Goal: Task Accomplishment & Management: Manage account settings

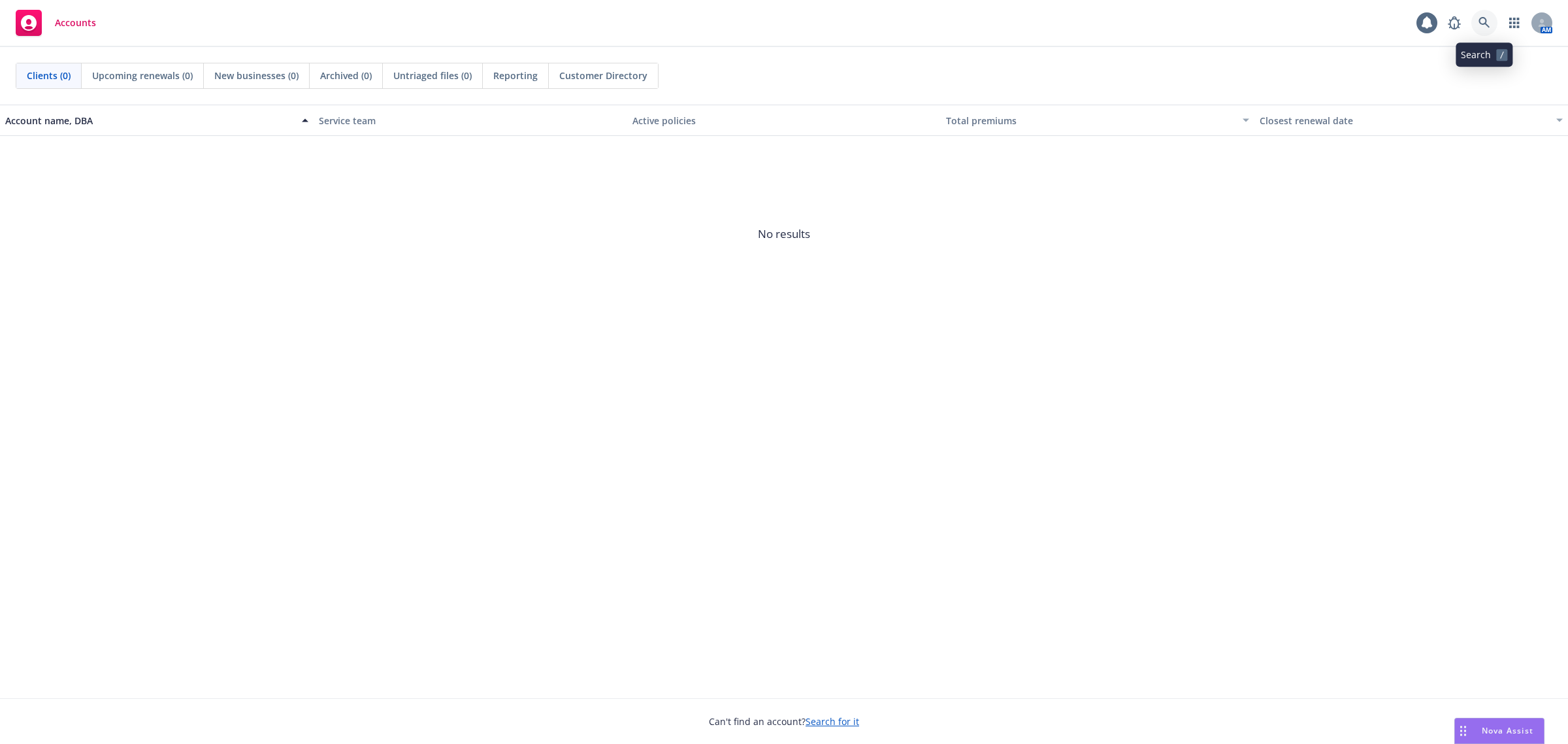
click at [1480, 23] on icon at bounding box center [1484, 22] width 11 height 11
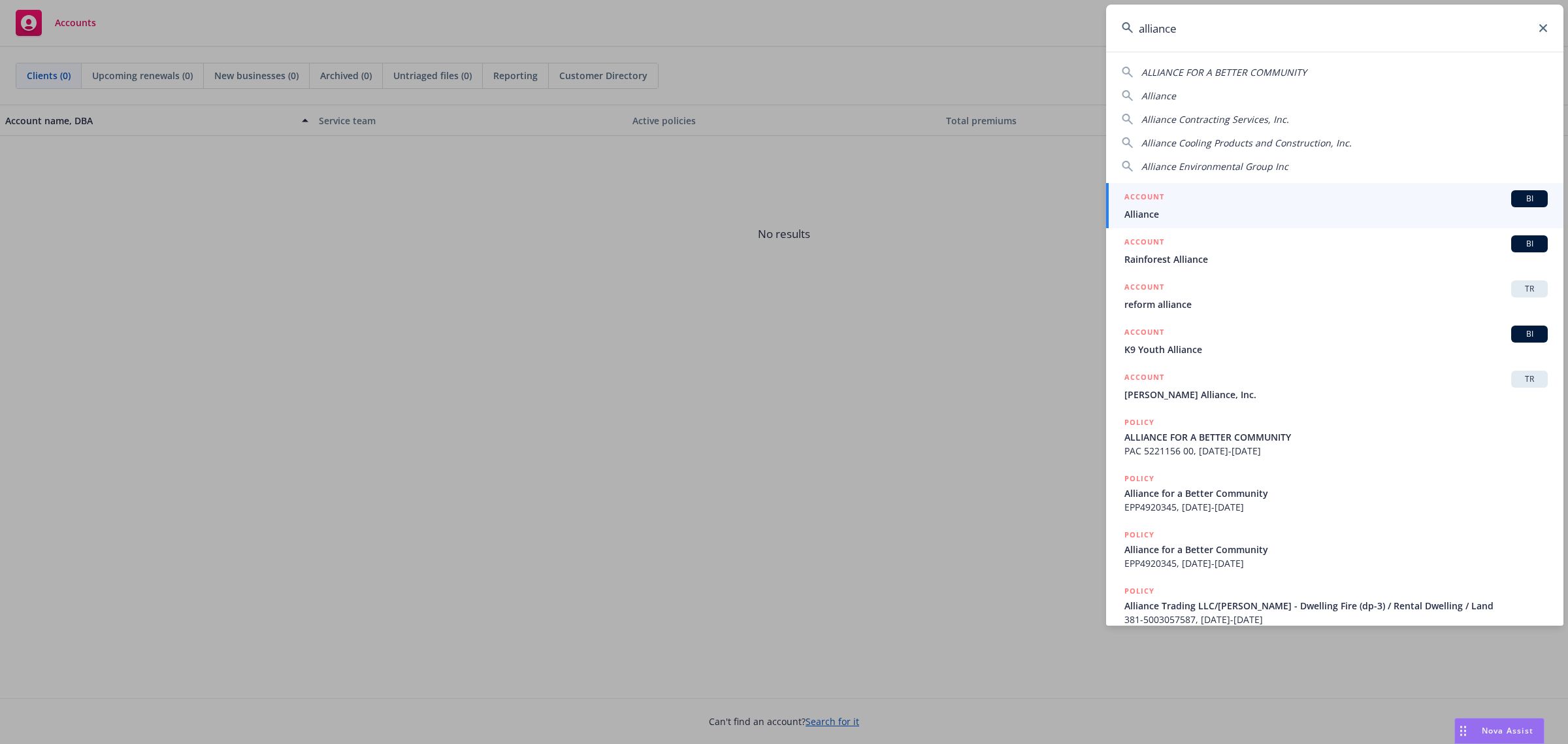
drag, startPoint x: 1186, startPoint y: 32, endPoint x: 1005, endPoint y: 51, distance: 182.0
click at [1005, 51] on div "alliance ALLIANCE FOR A BETTER COMMUNITY Alliance Alliance Contracting Services…" at bounding box center [784, 372] width 1568 height 744
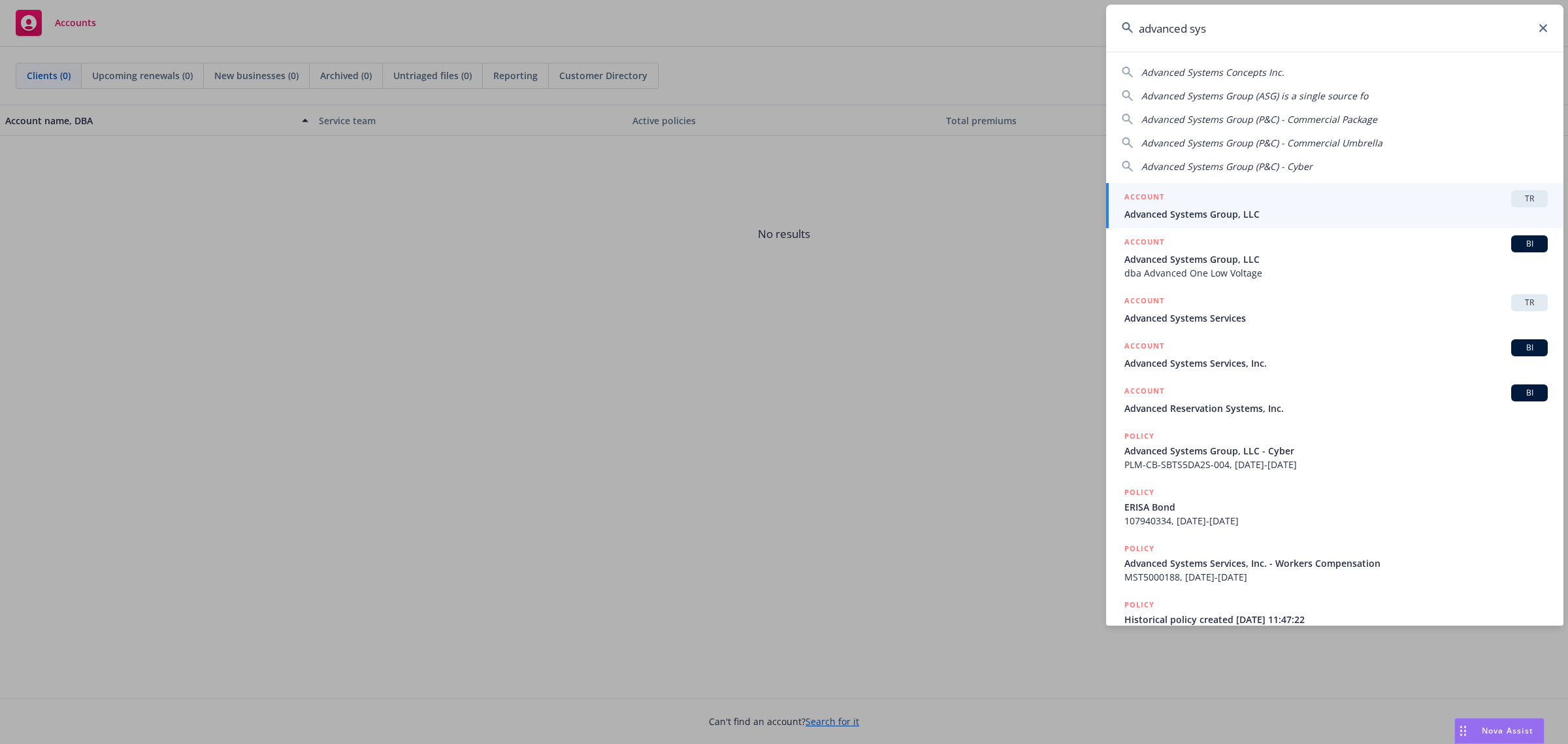
type input "advanced sys"
click at [1189, 212] on span "Advanced Systems Group, LLC" at bounding box center [1335, 214] width 423 height 14
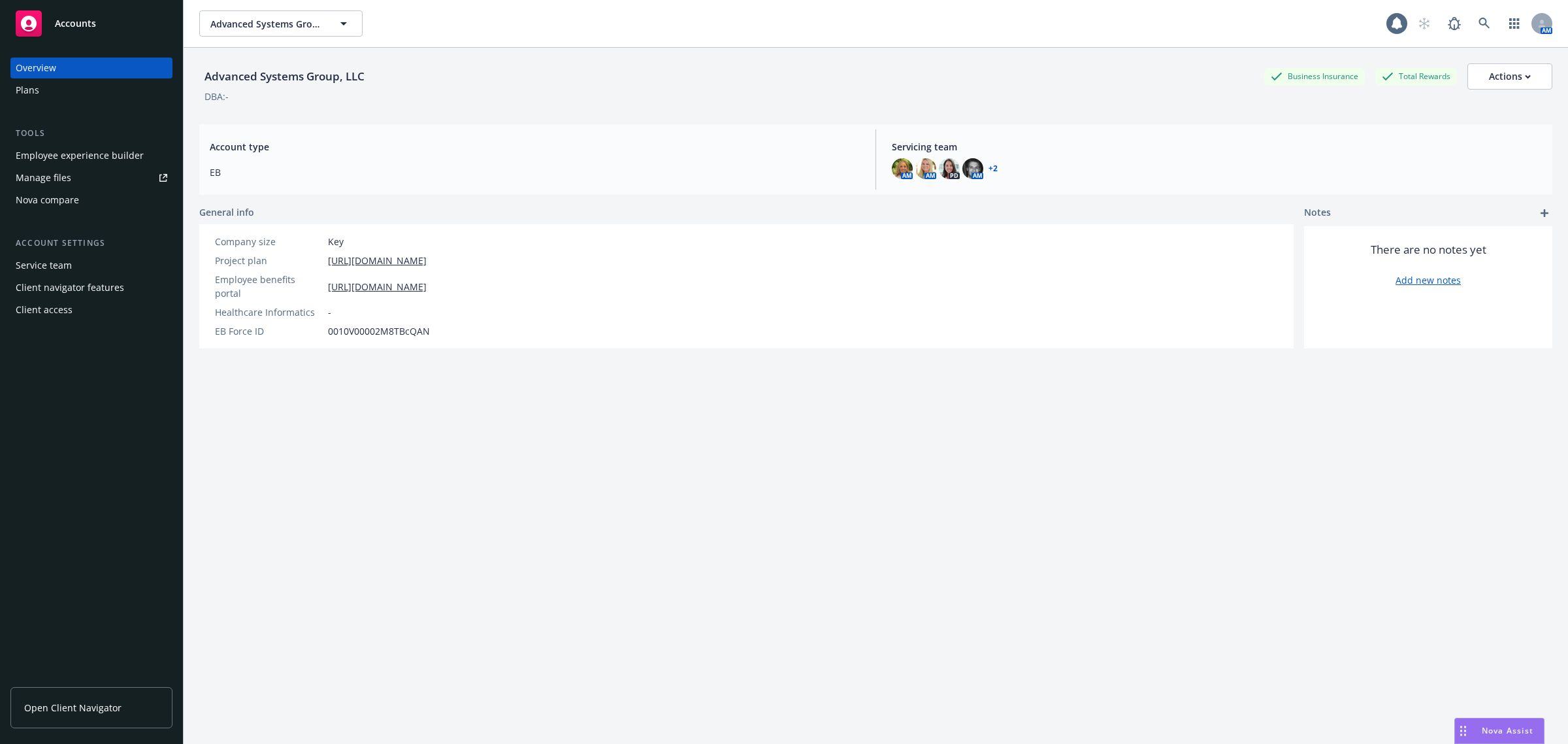
click at [106, 159] on div "Employee experience builder" at bounding box center [79, 156] width 128 height 21
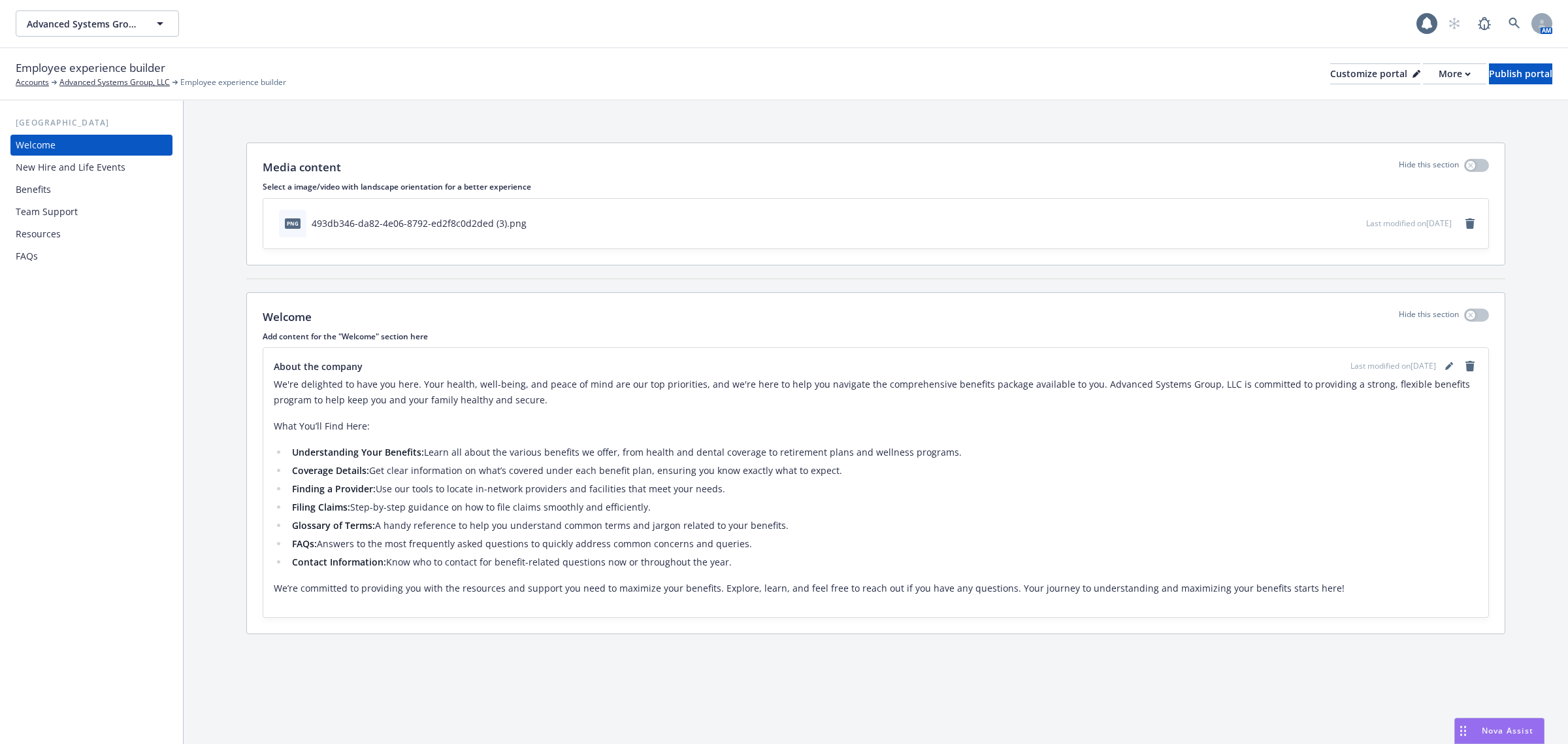
click at [76, 168] on div "New Hire and Life Events" at bounding box center [70, 168] width 110 height 21
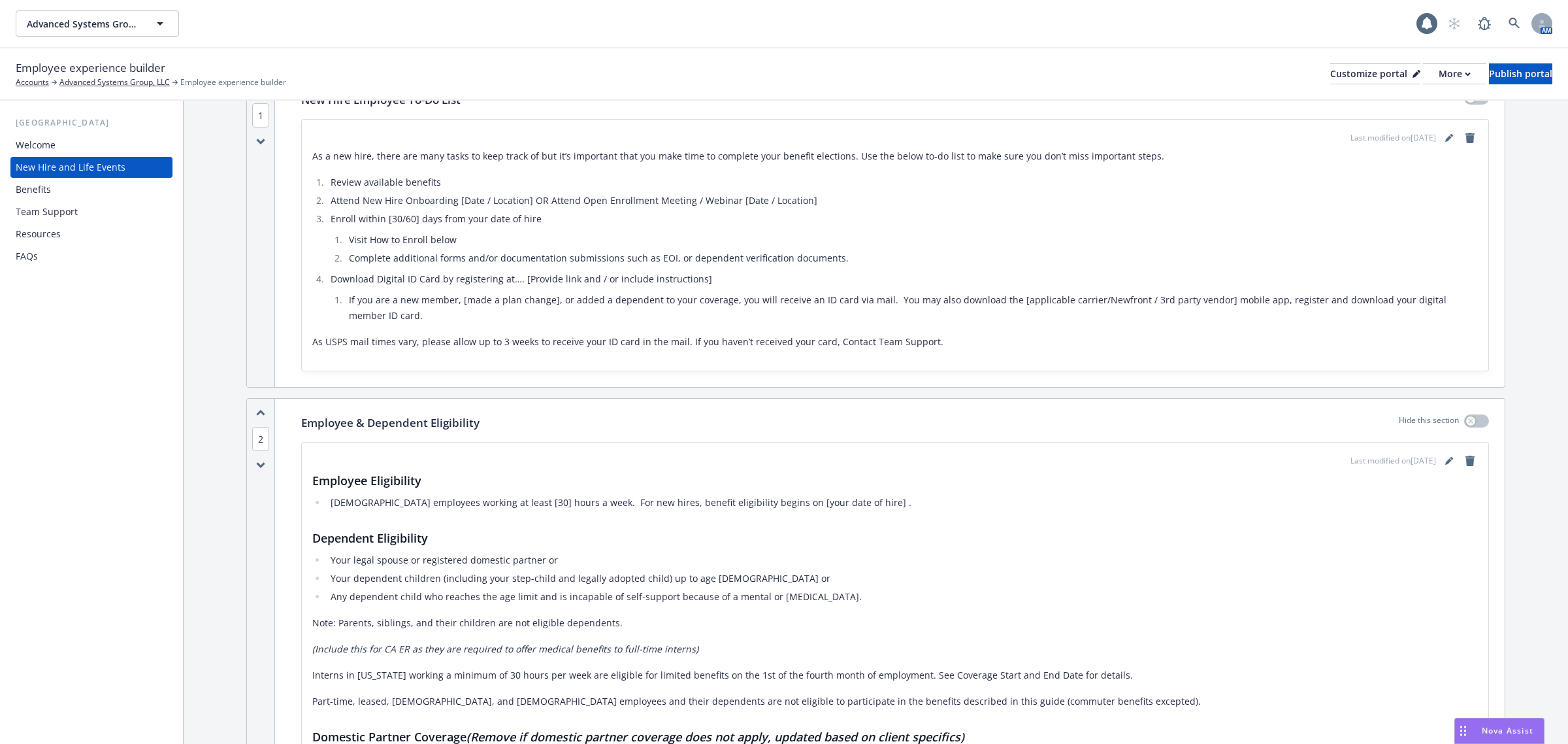
scroll to position [245, 0]
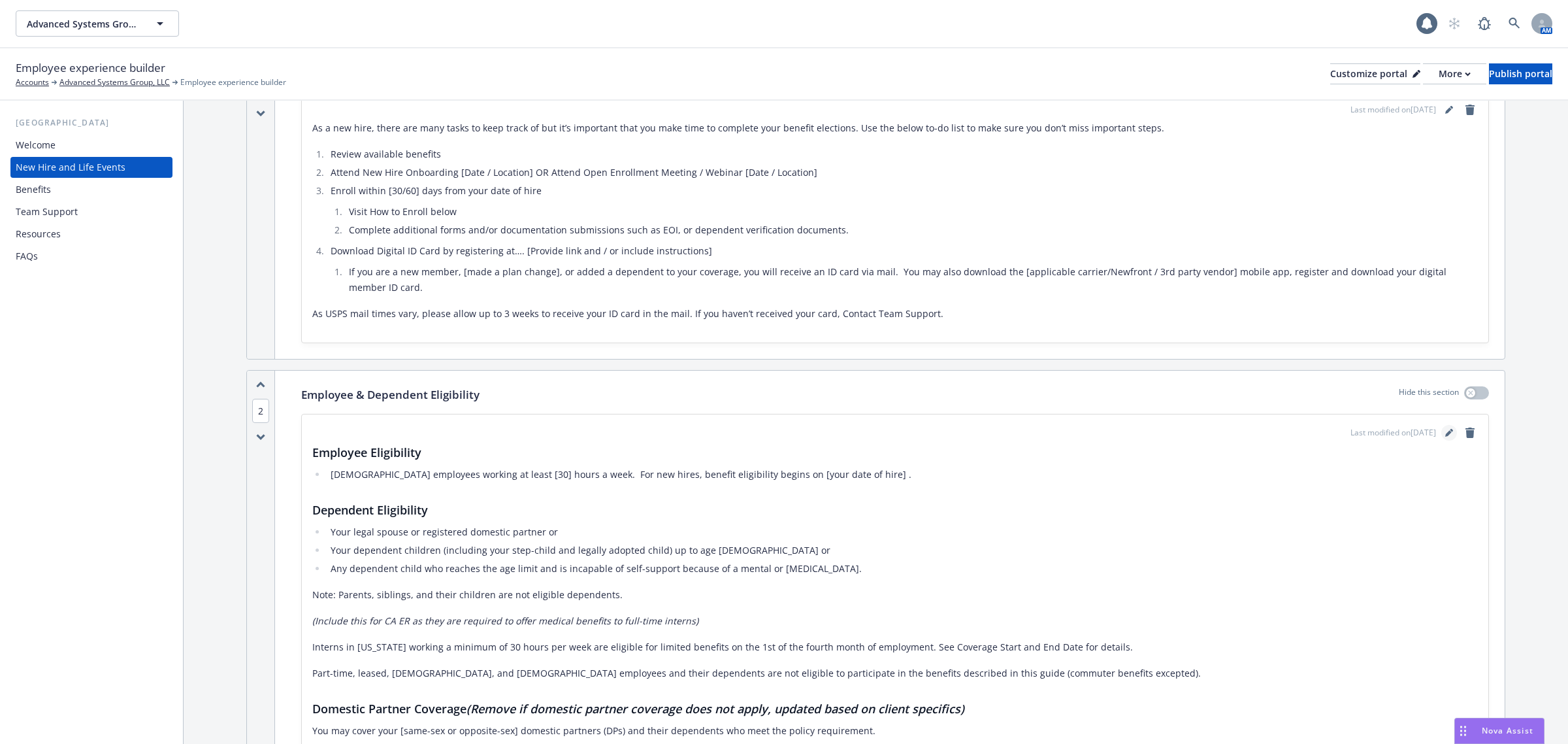
click at [1445, 432] on icon "editPencil" at bounding box center [1449, 434] width 7 height 7
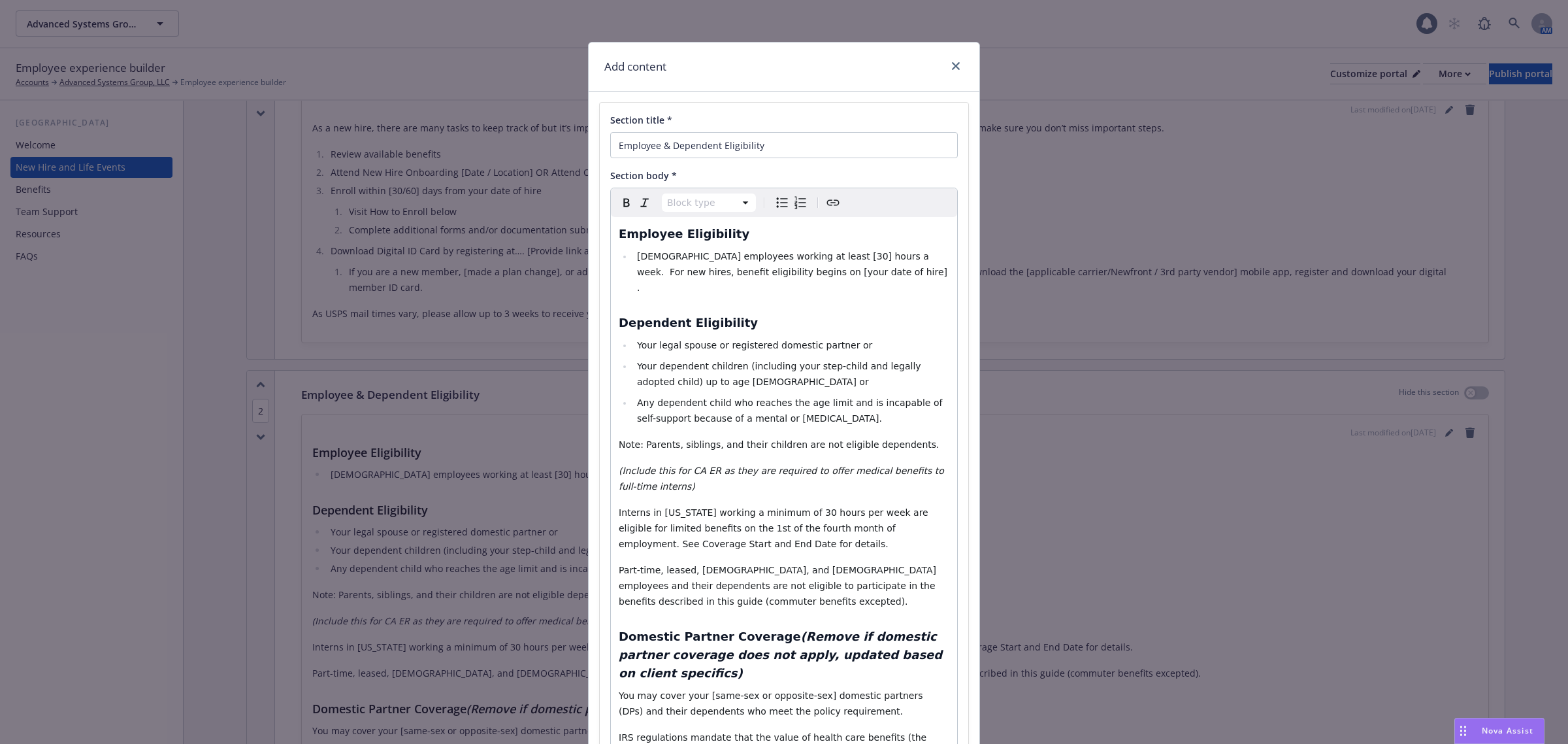
select select
click at [782, 257] on span "Full time employees working at least [30] hours a week. For new hires, benefit …" at bounding box center [793, 271] width 313 height 42
click at [793, 255] on span "Full time employees working at least 30] hours a week. For new hires, benefit e…" at bounding box center [793, 271] width 313 height 42
drag, startPoint x: 712, startPoint y: 271, endPoint x: 784, endPoint y: 271, distance: 72.0
click at [784, 271] on span "Full time employees working at least 30 hours a week. For new hires, benefit el…" at bounding box center [793, 271] width 313 height 42
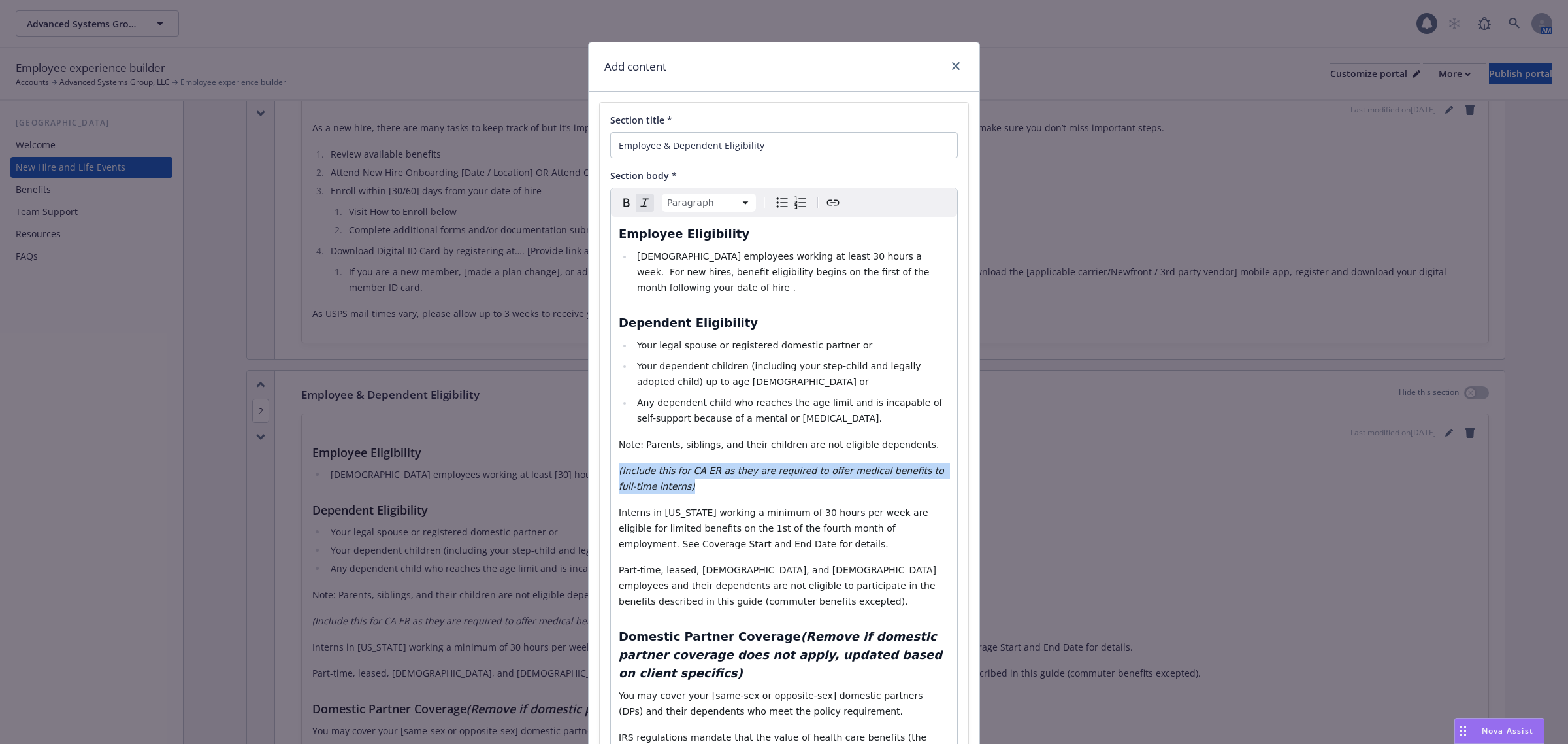
drag, startPoint x: 614, startPoint y: 455, endPoint x: 650, endPoint y: 474, distance: 40.7
click at [650, 474] on p "(Include this for CA ER as they are required to offer medical benefits to full-…" at bounding box center [783, 479] width 331 height 32
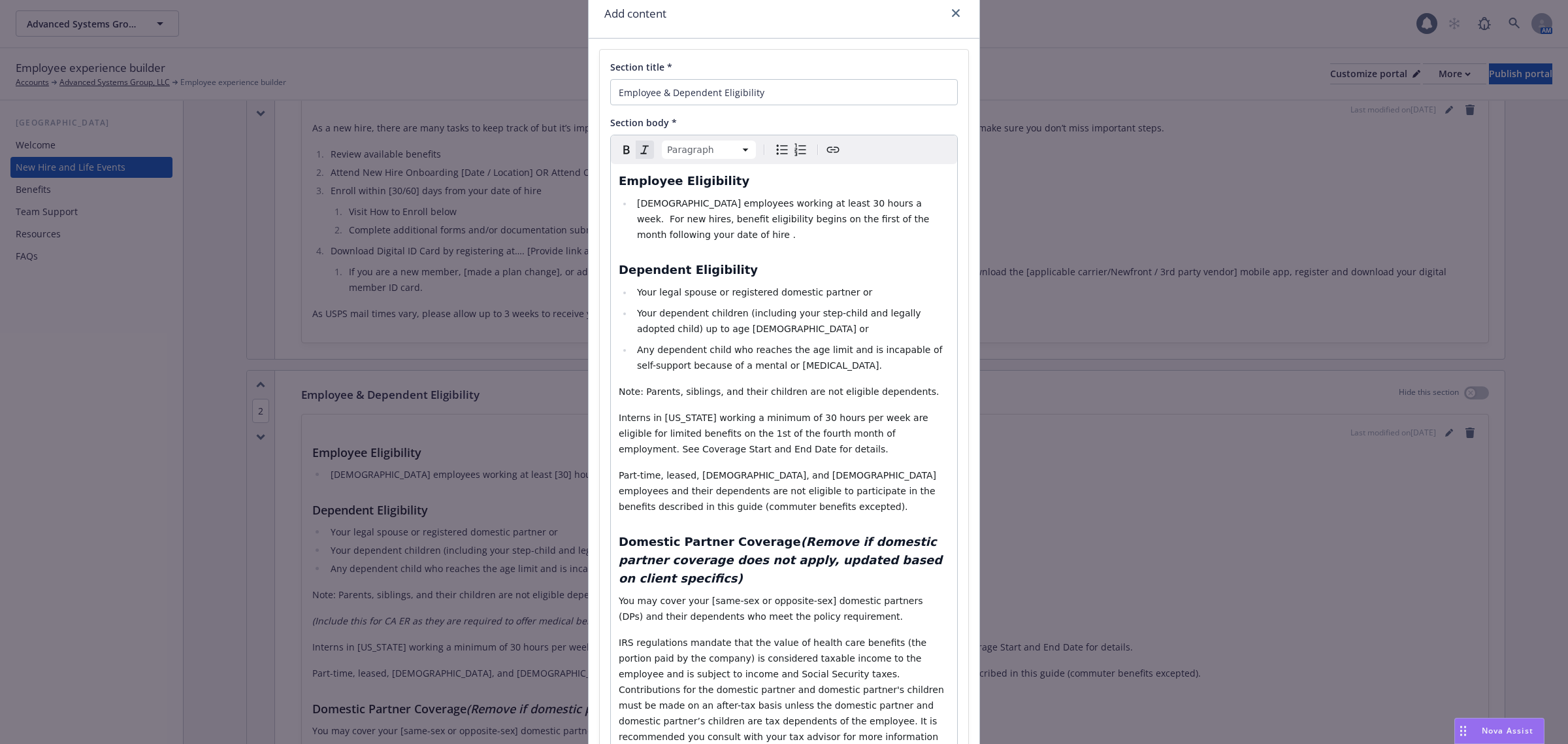
scroll to position [82, 0]
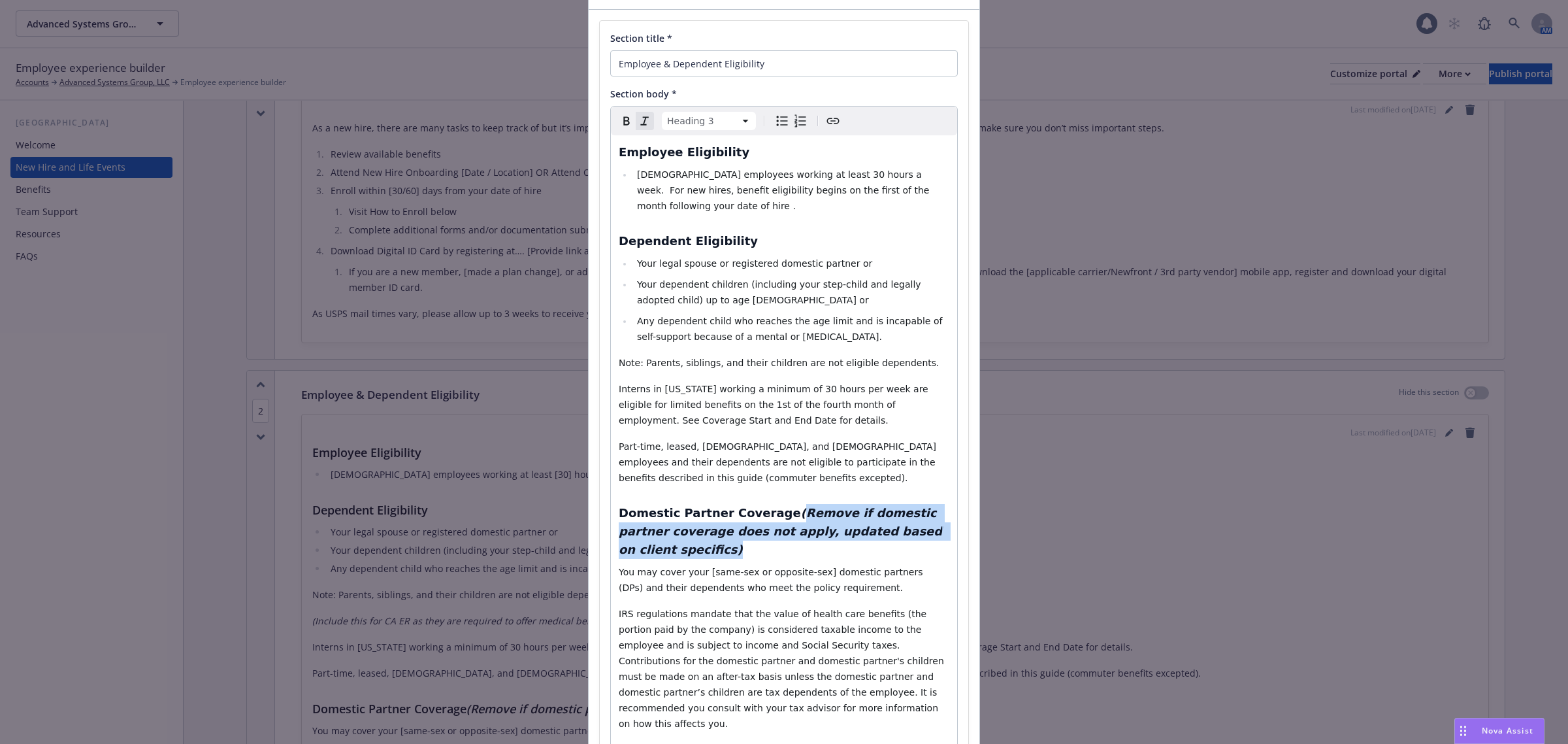
drag, startPoint x: 768, startPoint y: 501, endPoint x: 926, endPoint y: 517, distance: 158.8
click at [926, 517] on h3 "Domestic Partner Coverage (Remove if domestic partner coverage does not apply, …" at bounding box center [783, 532] width 331 height 55
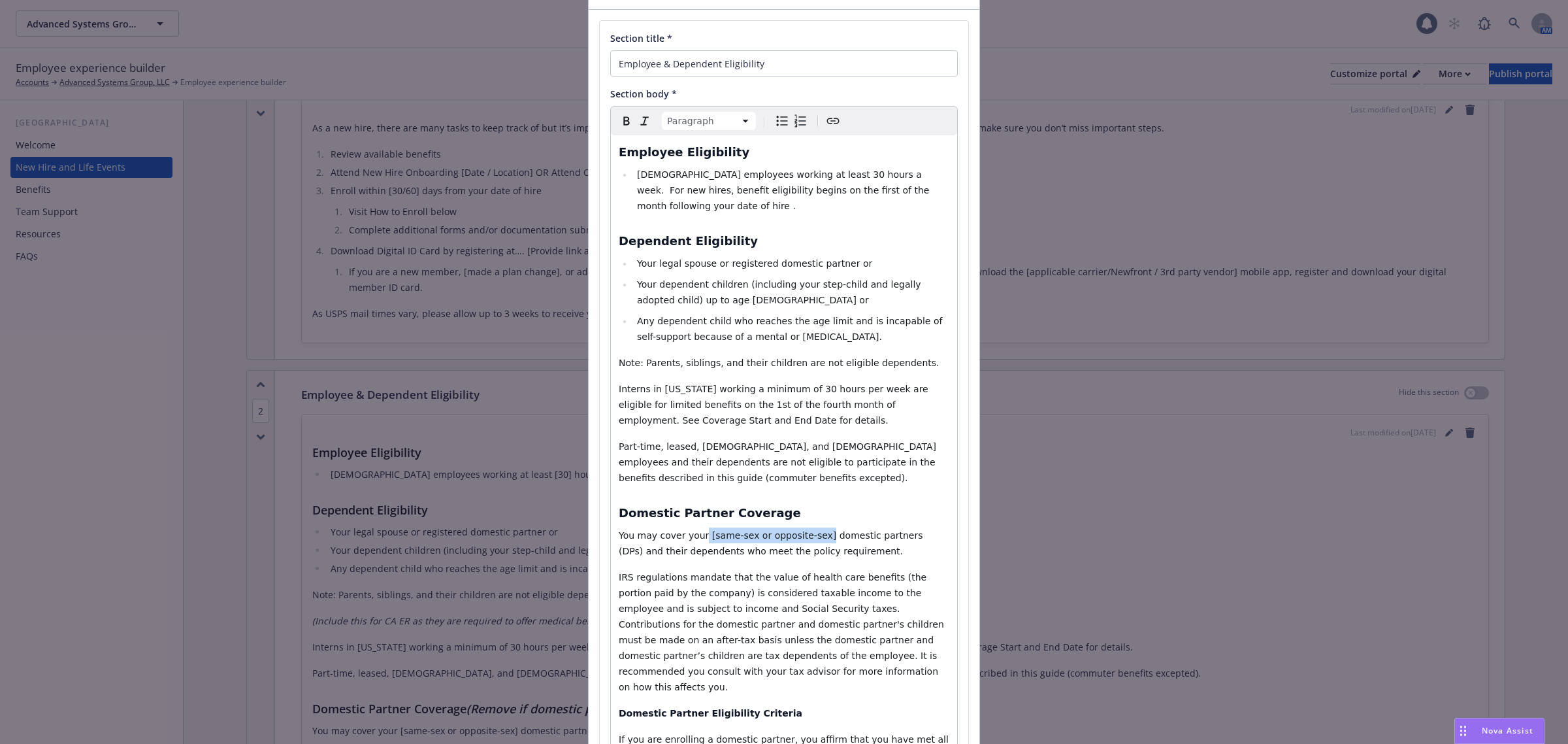
drag, startPoint x: 804, startPoint y: 521, endPoint x: 693, endPoint y: 525, distance: 111.1
click at [693, 530] on span "You may cover your [same-sex or opposite-sex] domestic partners (DPs) and their…" at bounding box center [772, 543] width 307 height 26
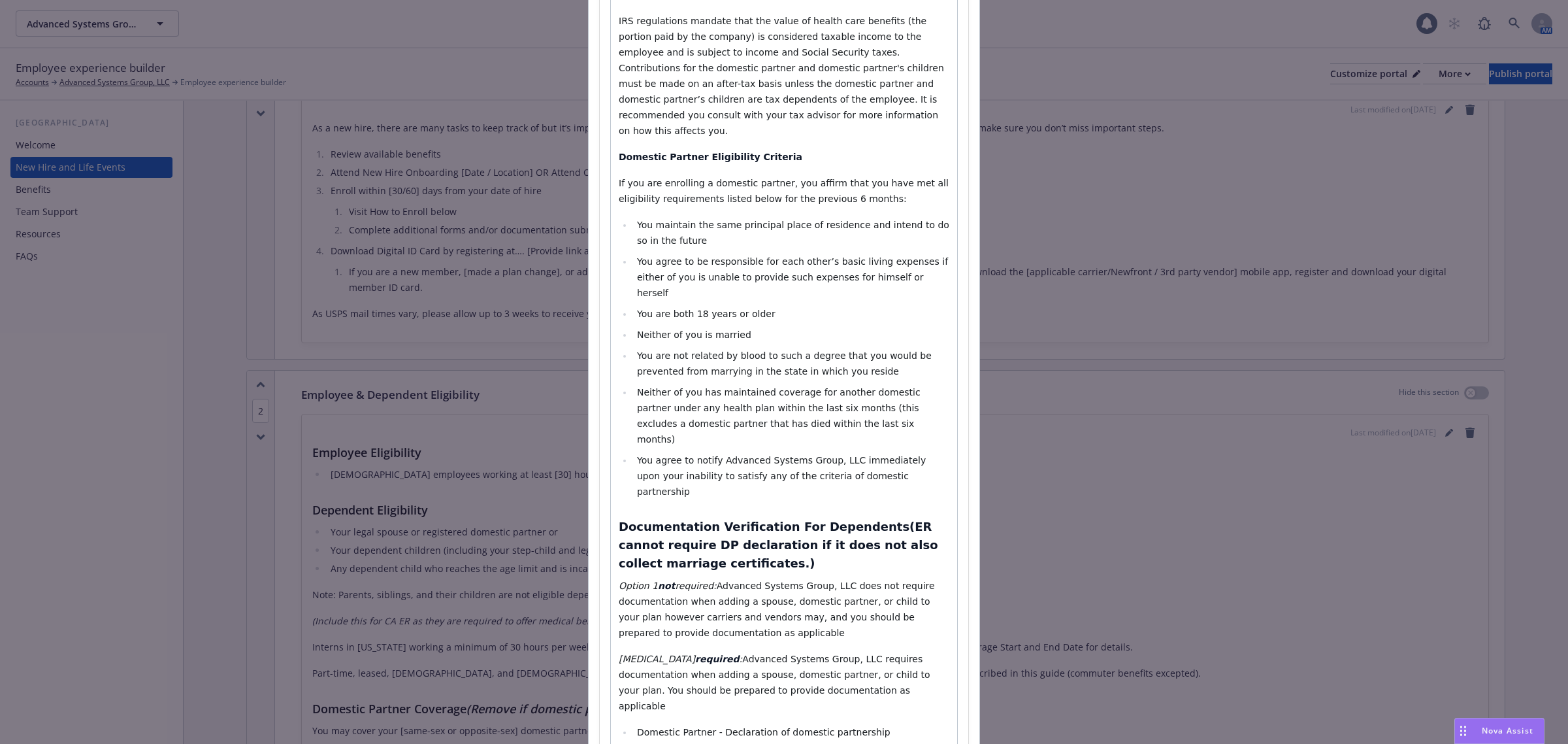
scroll to position [654, 0]
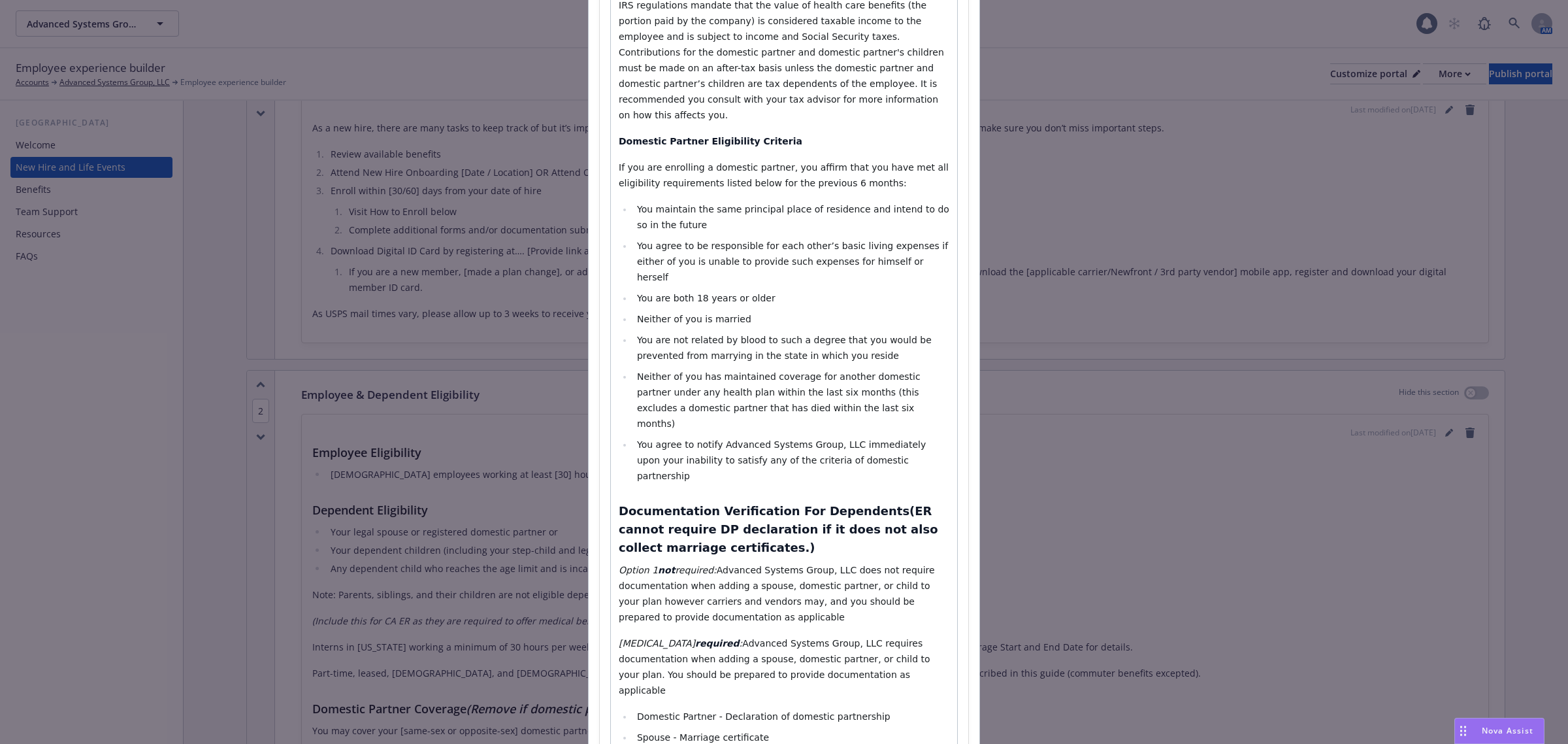
drag, startPoint x: 743, startPoint y: 531, endPoint x: 657, endPoint y: 592, distance: 105.4
click at [599, 494] on div "Section title * Employee & Dependent Eligibility Section body * Paragraph Parag…" at bounding box center [783, 130] width 368 height 1362
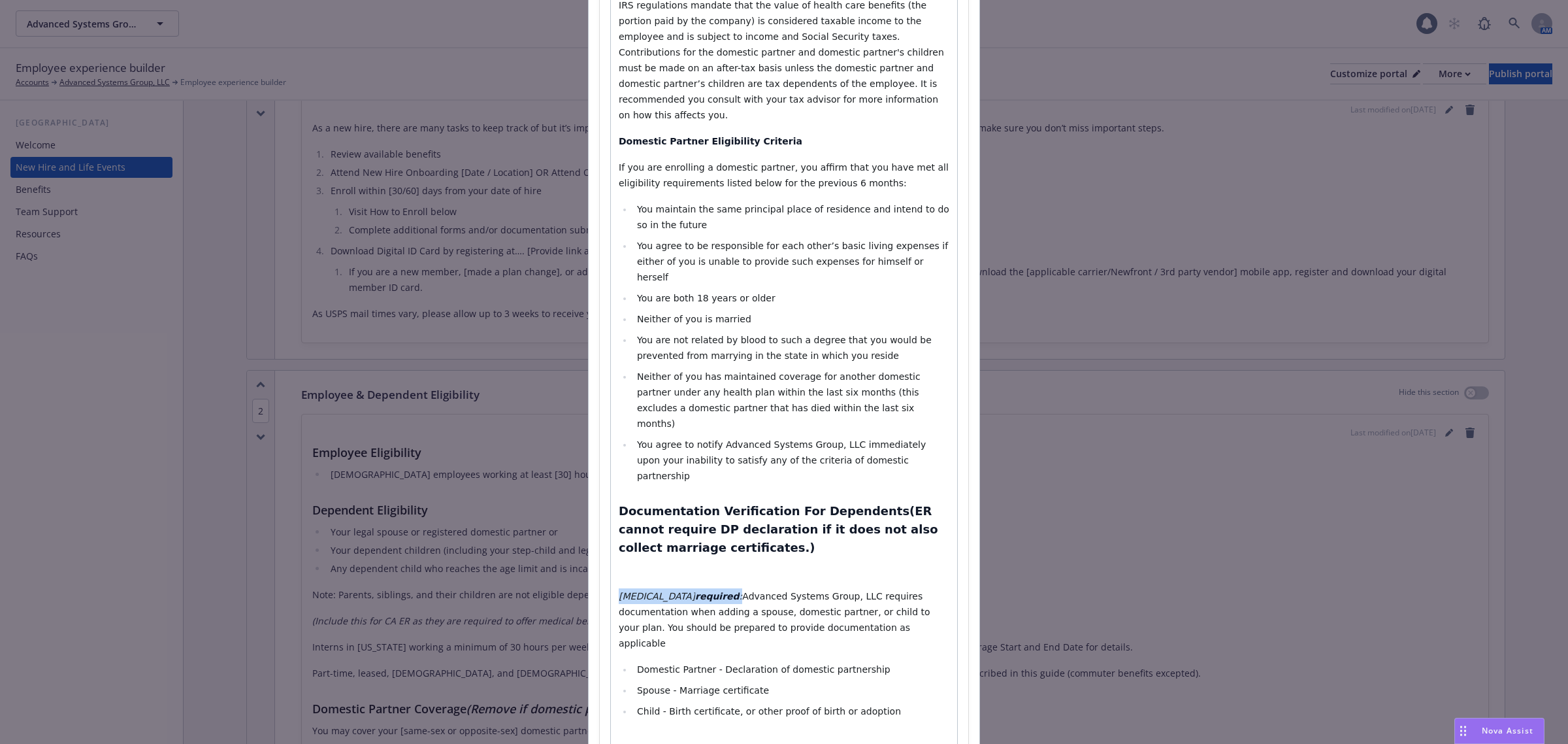
drag, startPoint x: 688, startPoint y: 520, endPoint x: 612, endPoint y: 517, distance: 76.1
click at [618, 588] on p "Option 2 required : Advanced Systems Group, LLC requires documentation when add…" at bounding box center [783, 619] width 331 height 63
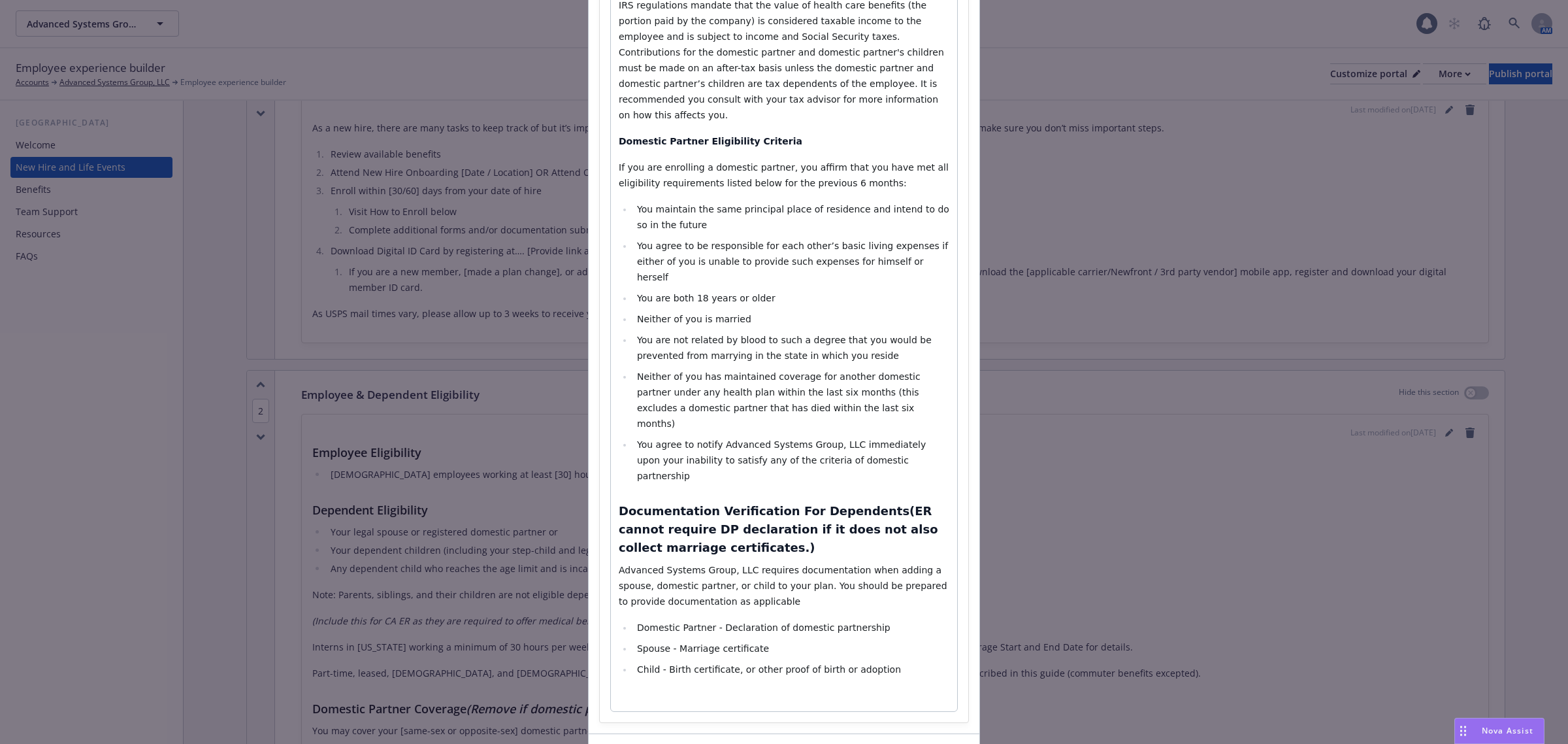
select select "h3"
drag, startPoint x: 850, startPoint y: 436, endPoint x: 848, endPoint y: 466, distance: 30.1
click at [848, 502] on h3 "Documentation Verification For Dependents(ER cannot require DP declaration if i…" at bounding box center [783, 529] width 331 height 55
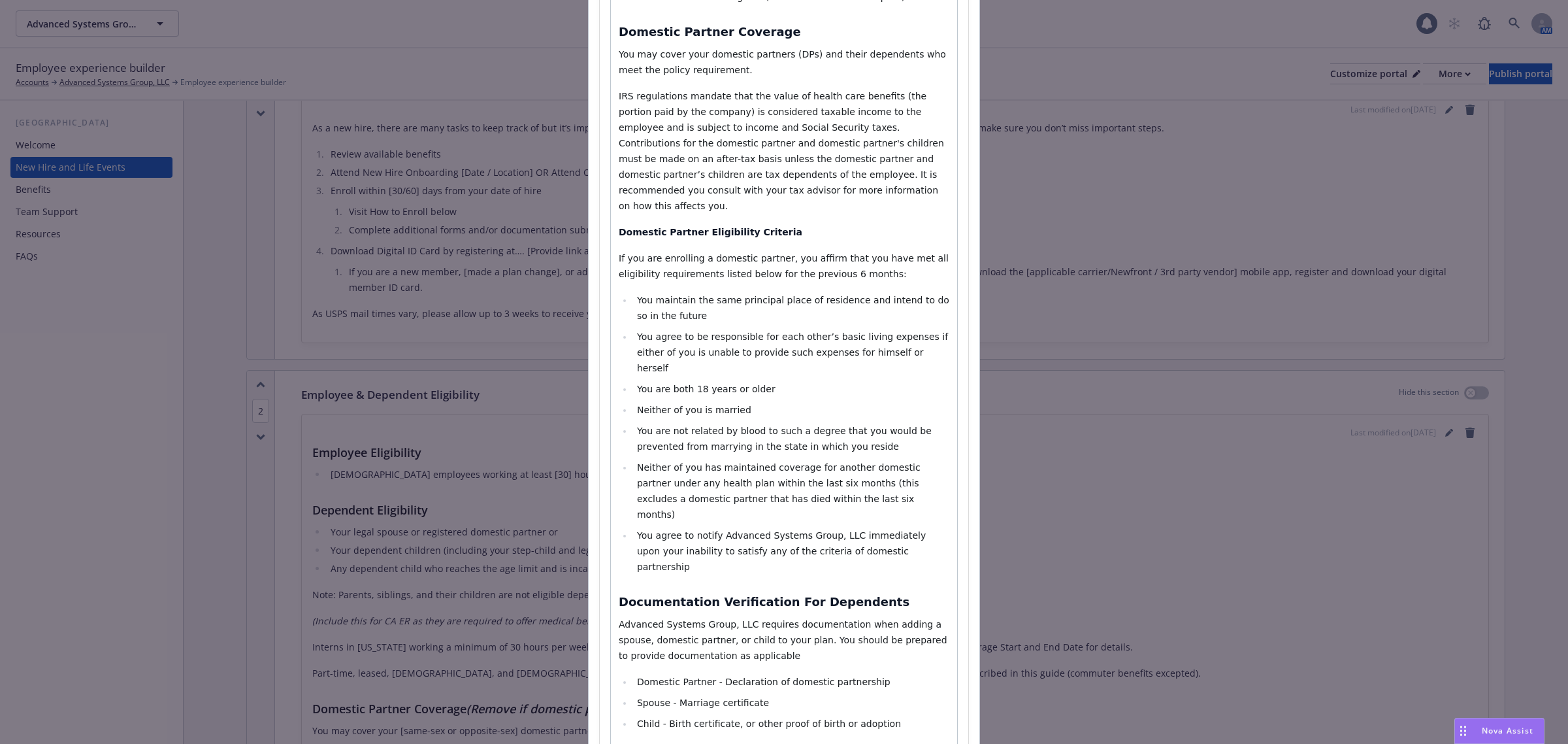
scroll to position [630, 0]
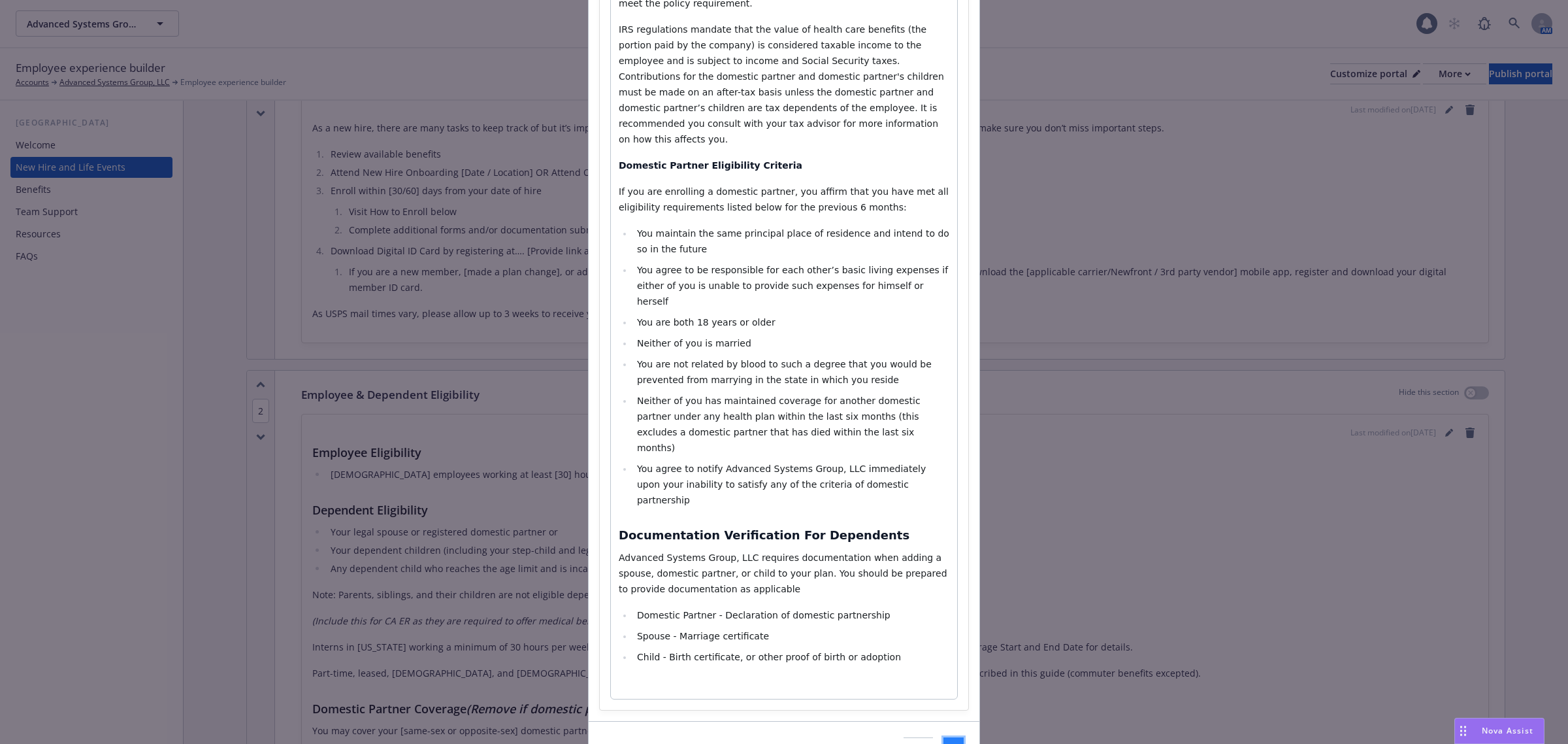
click at [943, 737] on button "Save" at bounding box center [953, 750] width 21 height 26
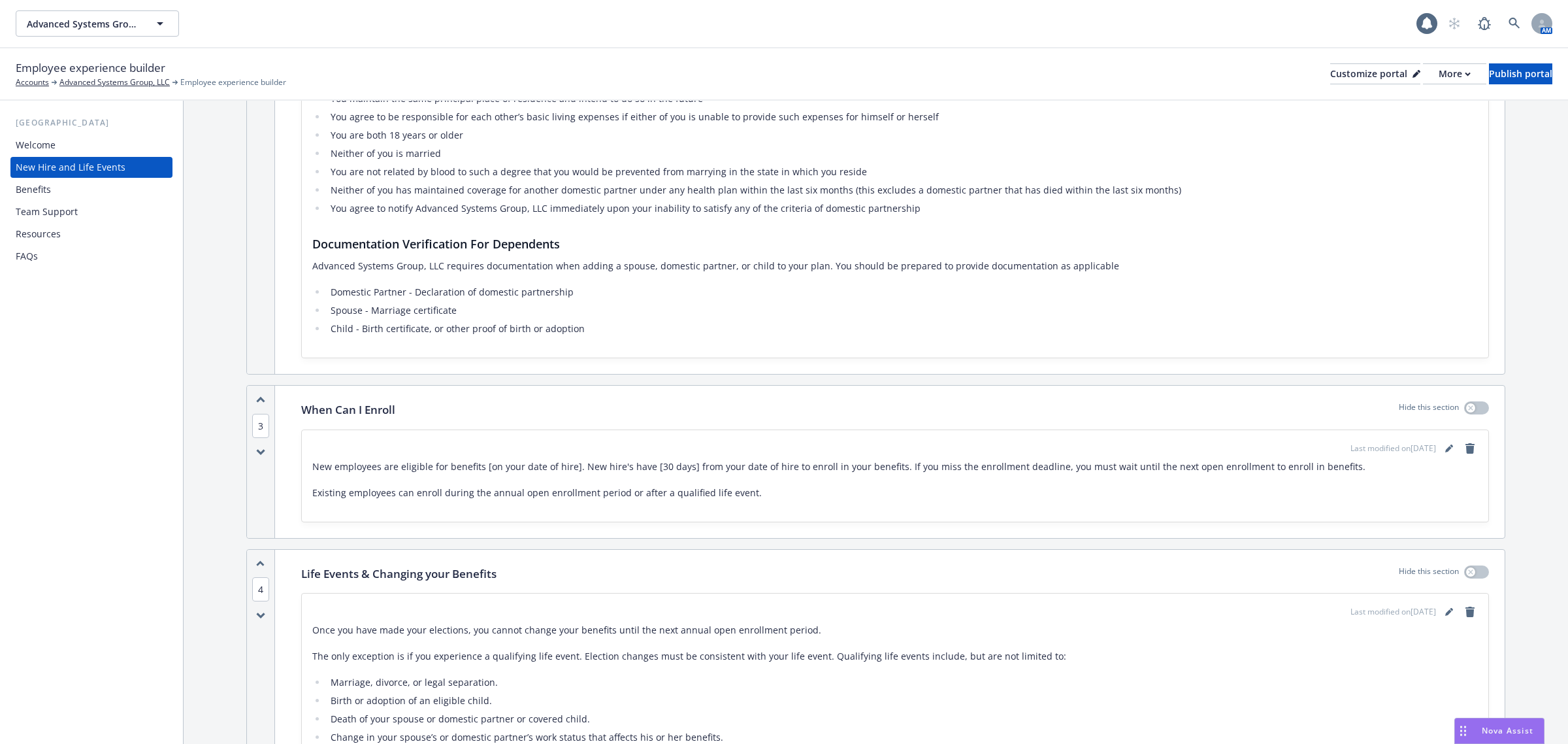
scroll to position [1062, 0]
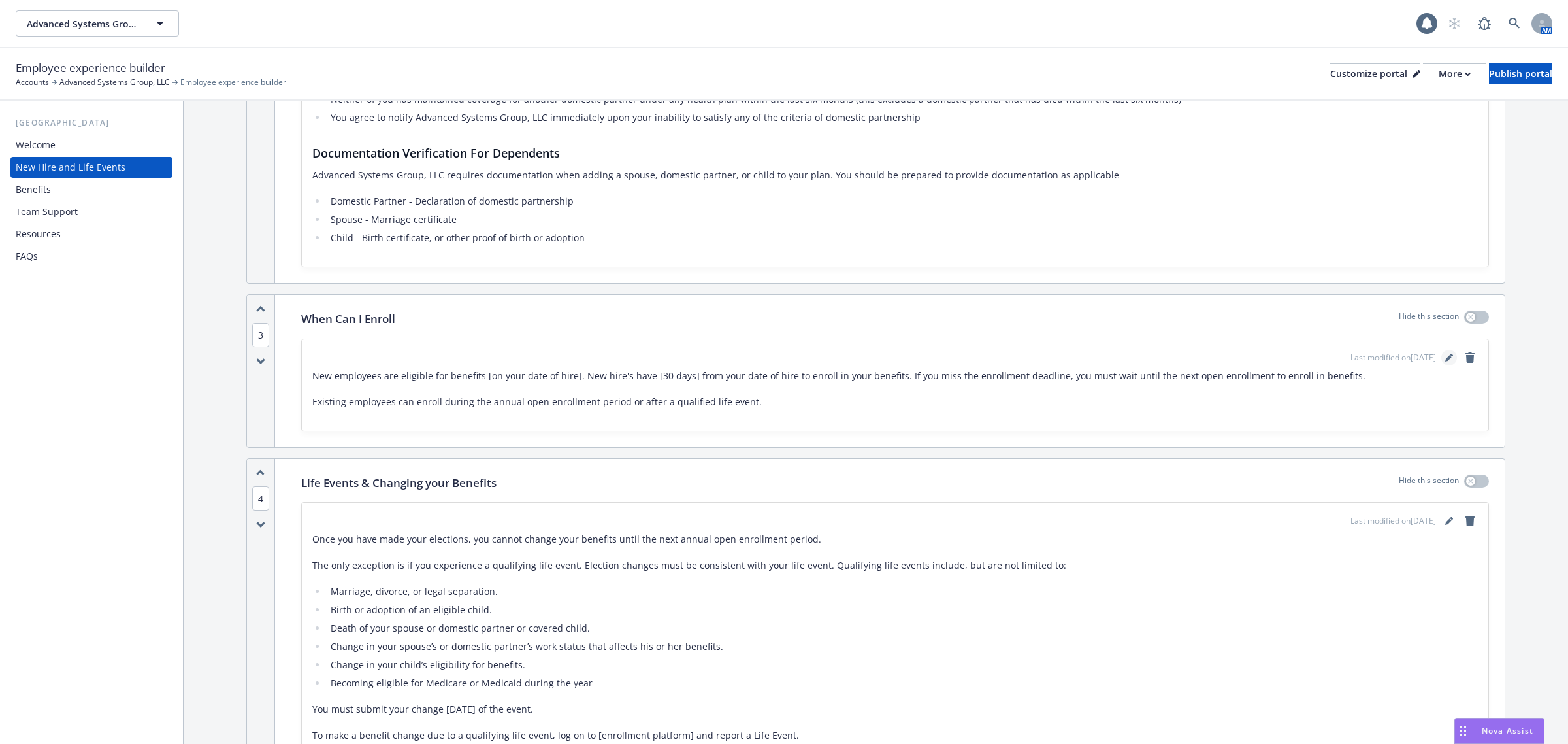
click at [1445, 359] on icon "editPencil" at bounding box center [1449, 358] width 7 height 7
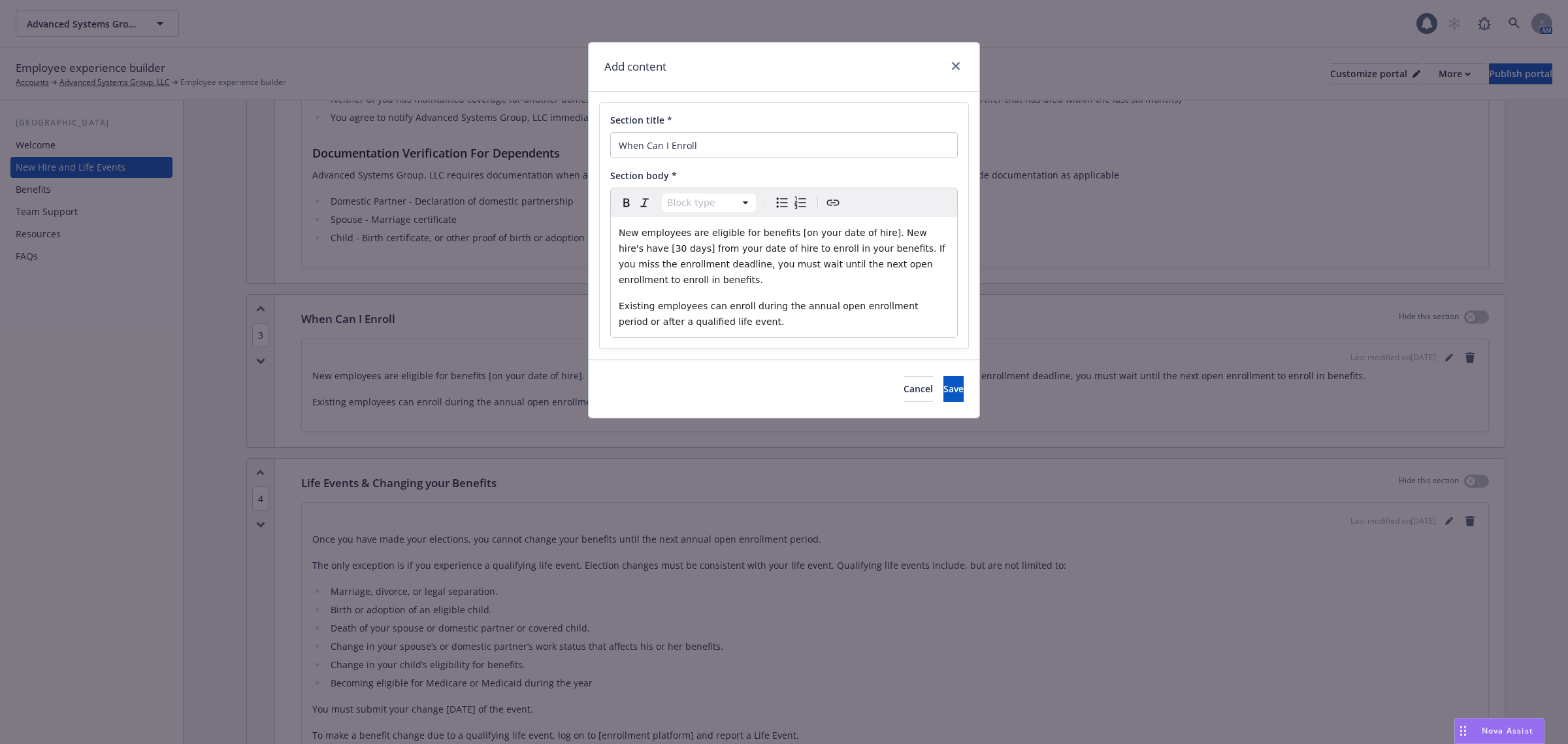
select select "paragraph"
drag, startPoint x: 866, startPoint y: 235, endPoint x: 781, endPoint y: 234, distance: 85.0
click at [781, 234] on span "New employees are eligible for benefits [on your date of hire]. New hire's have…" at bounding box center [782, 256] width 329 height 58
click at [772, 248] on span "New employees are eligible for benefits on the first of the month following you…" at bounding box center [784, 256] width 331 height 58
click at [737, 247] on span "New employees are eligible for benefits on the first of the month following you…" at bounding box center [781, 256] width 327 height 58
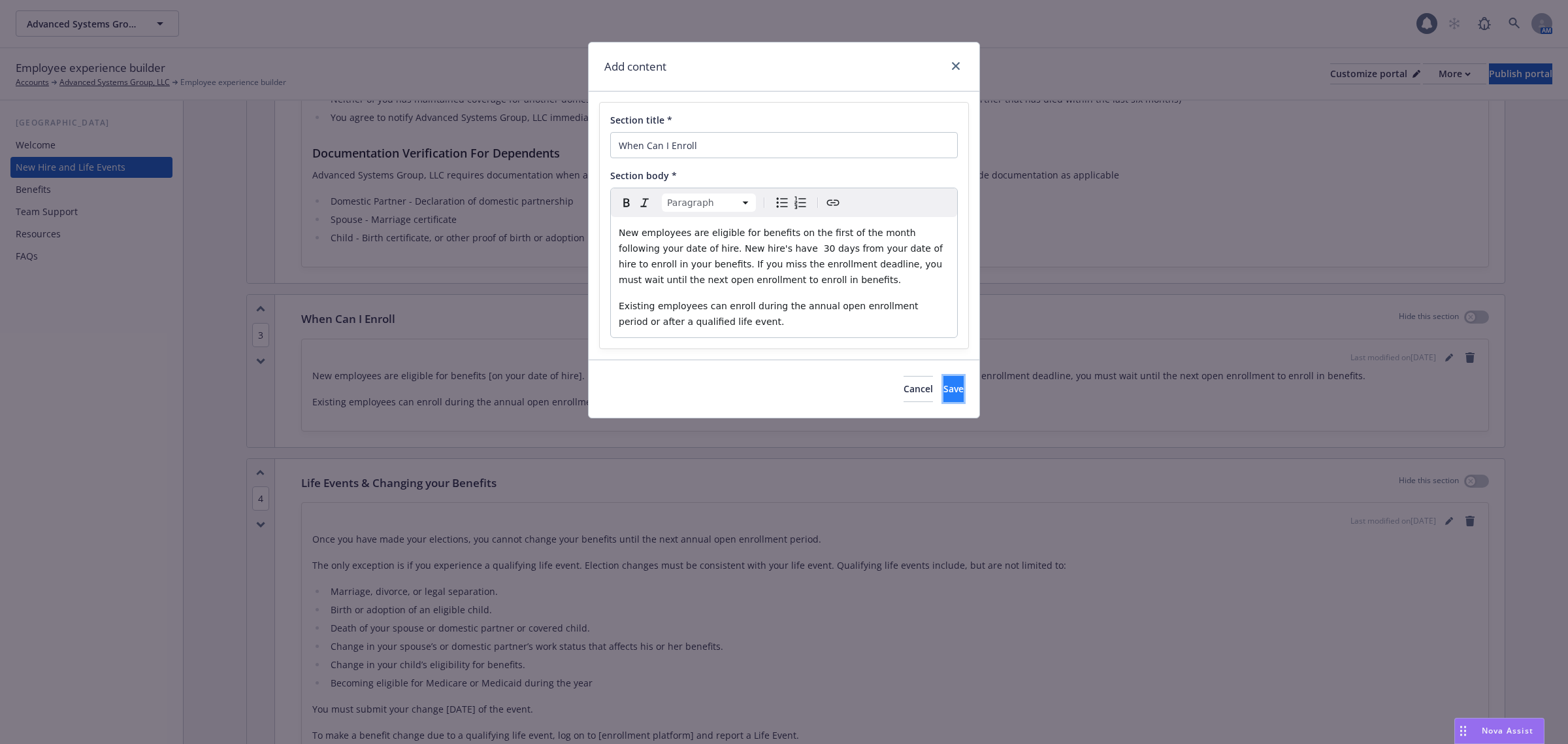
click at [943, 384] on button "Save" at bounding box center [953, 388] width 21 height 26
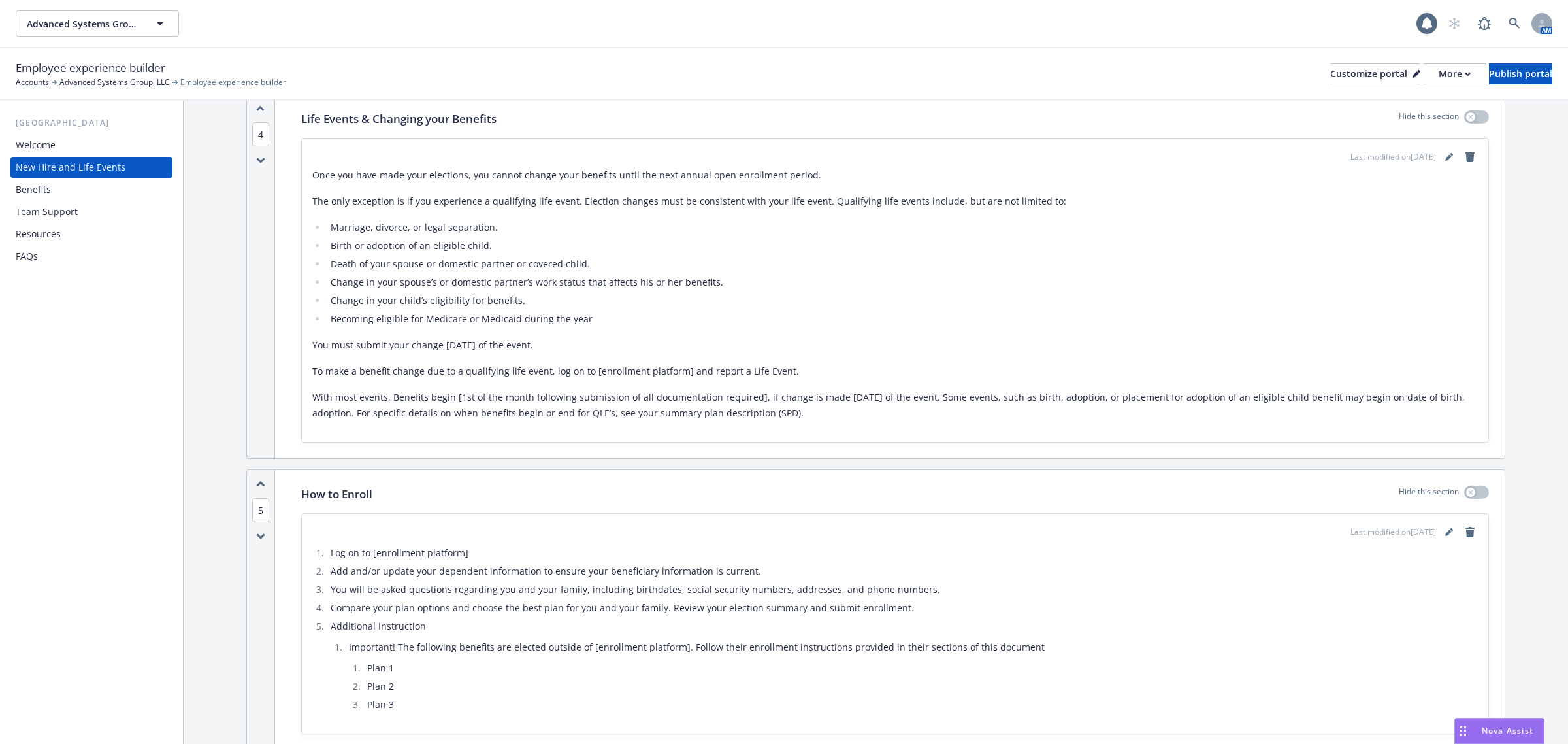
scroll to position [1471, 0]
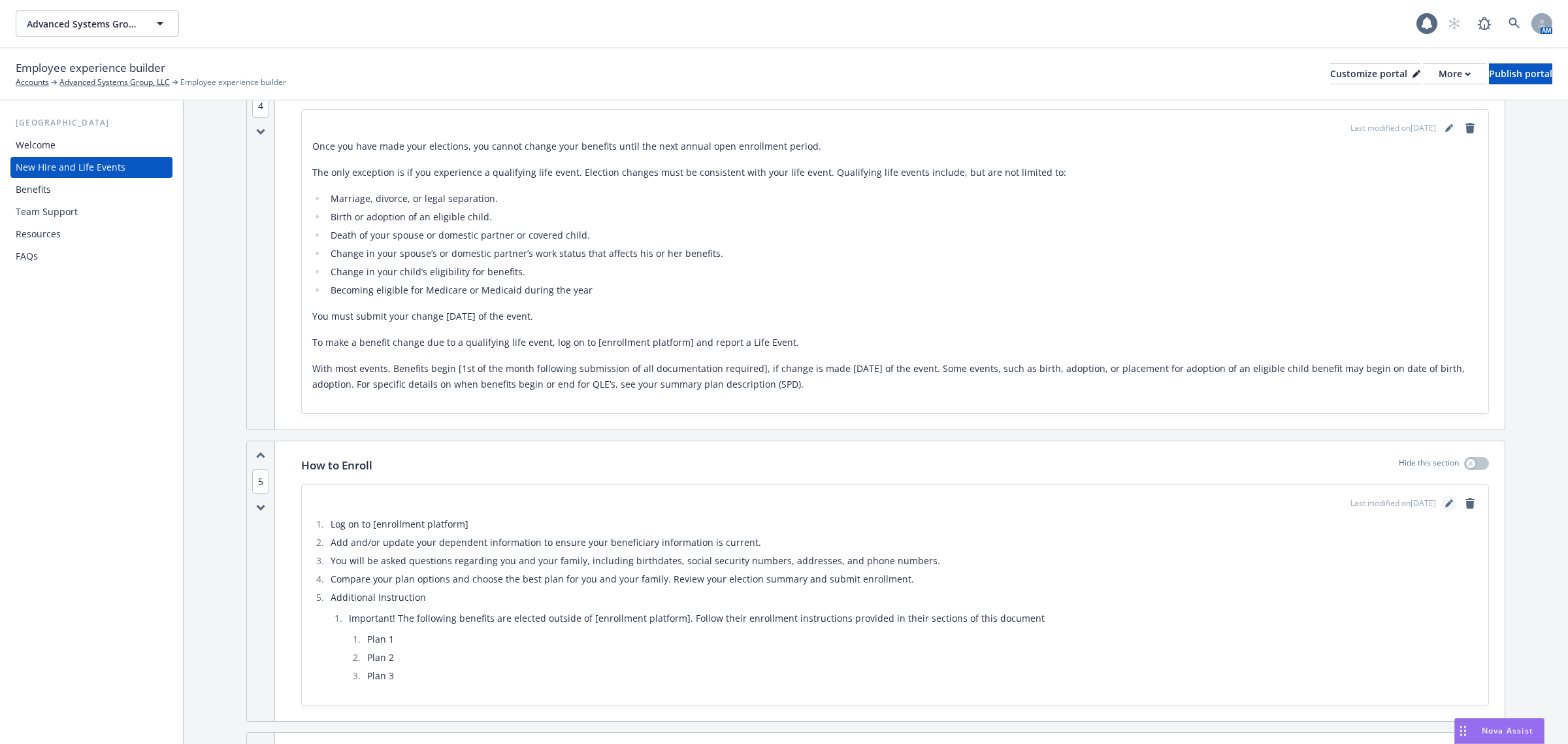
click at [1445, 501] on icon "editPencil" at bounding box center [1449, 504] width 7 height 7
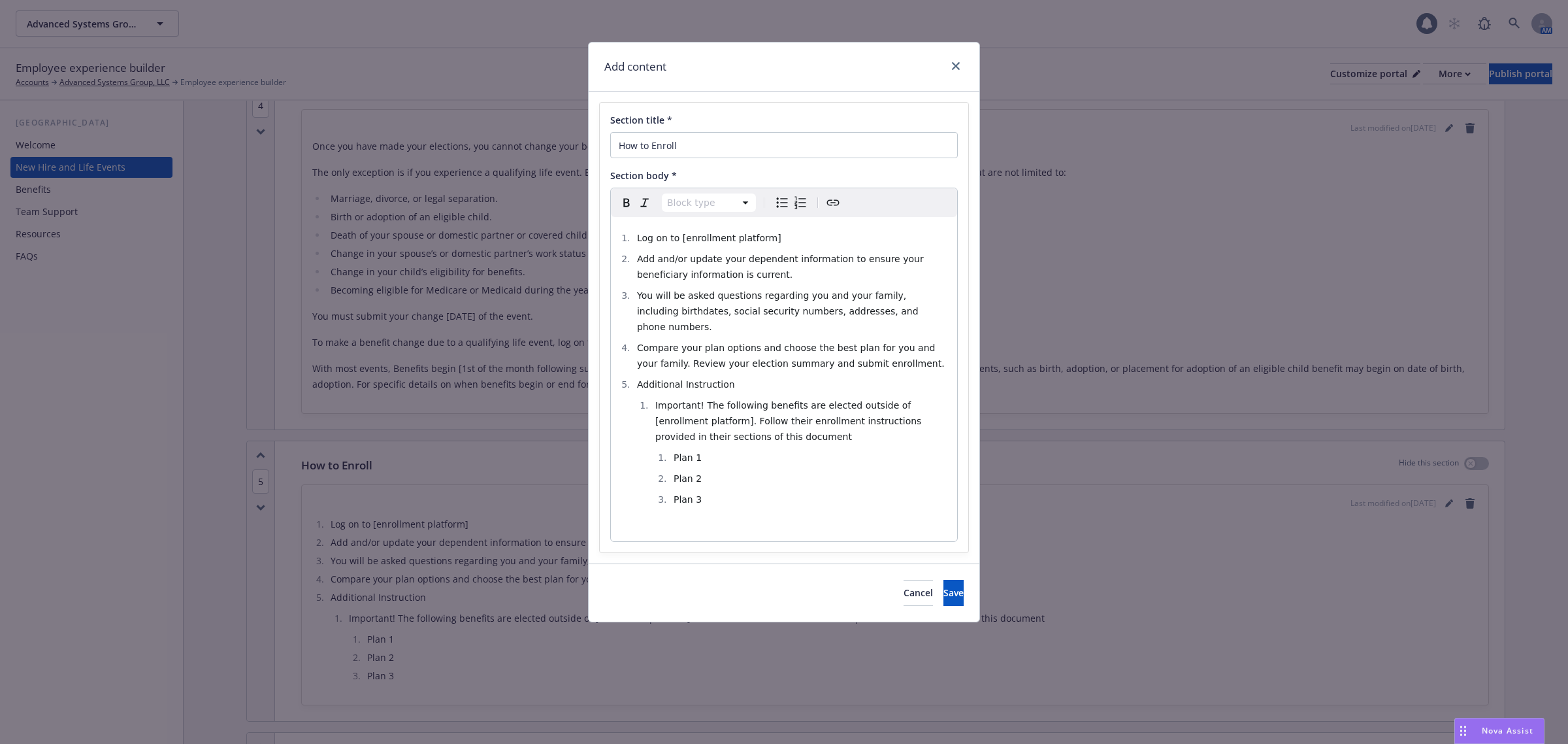
select select "paragraph"
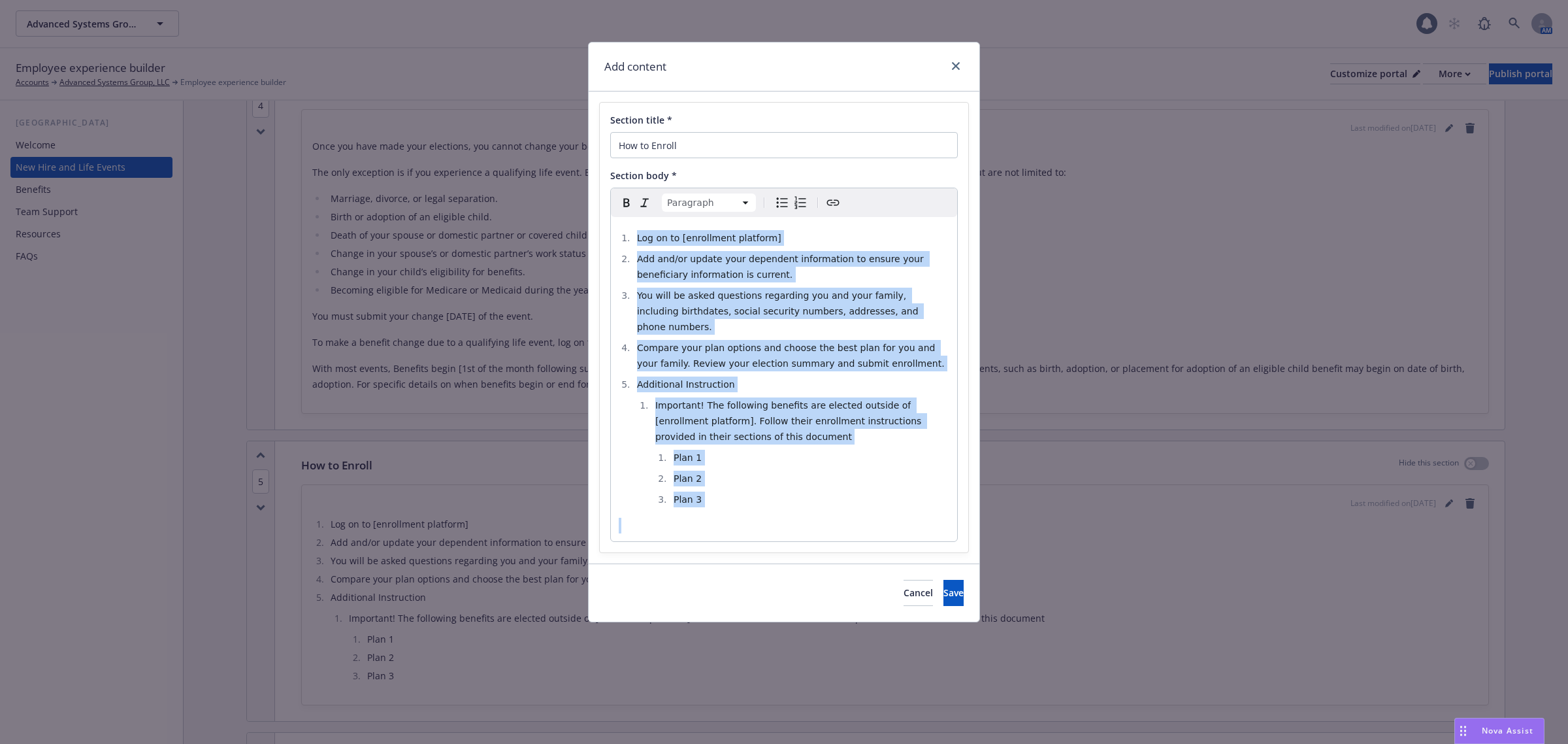
drag, startPoint x: 733, startPoint y: 496, endPoint x: 531, endPoint y: 176, distance: 378.4
click at [531, 176] on div "Add content Section title * How to Enroll Section body * Paragraph Paragraph He…" at bounding box center [784, 372] width 1568 height 744
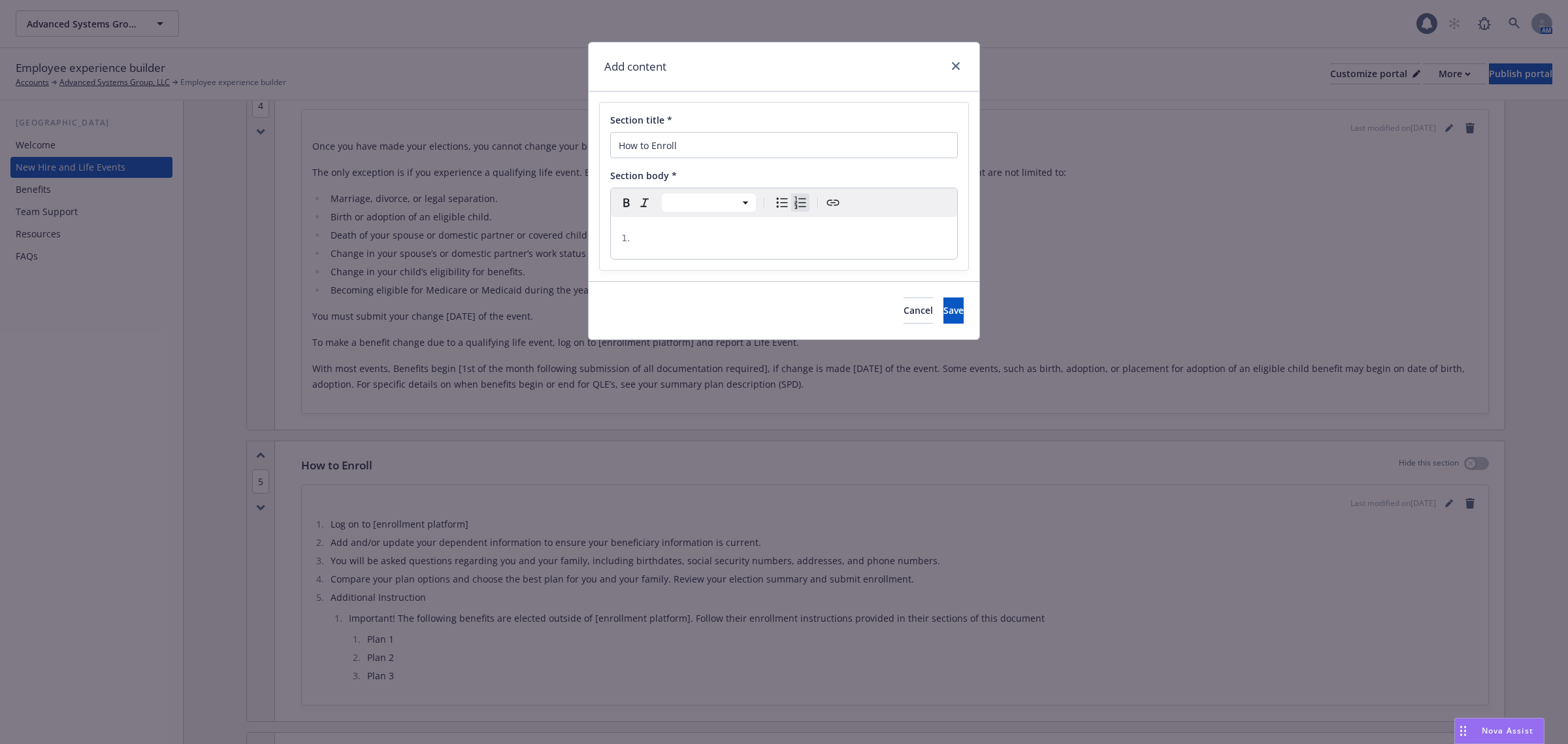
select select "paragraph"
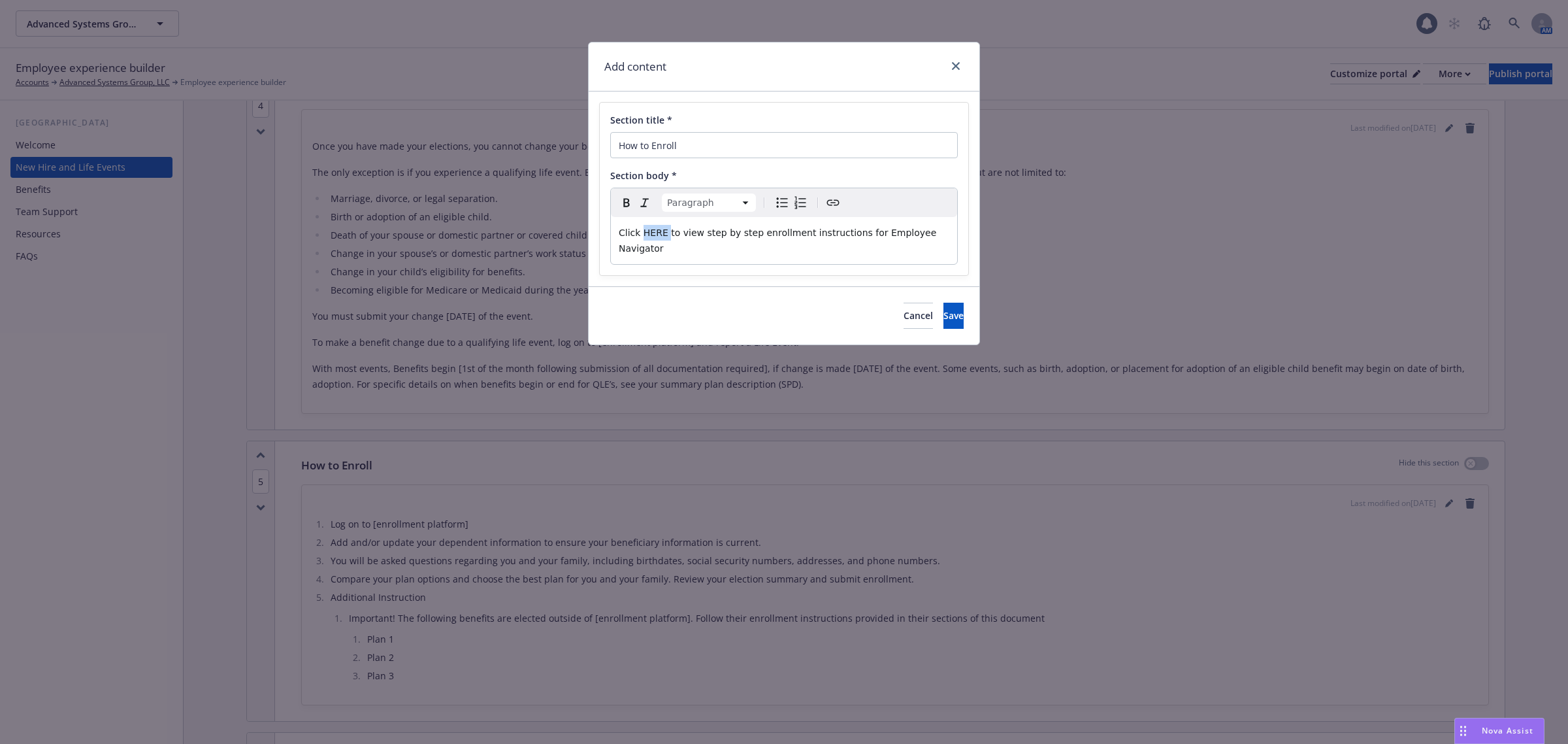
drag, startPoint x: 663, startPoint y: 236, endPoint x: 639, endPoint y: 234, distance: 24.1
click at [639, 234] on span "Click HERE to view step by step enrollment instructions for Employee Navigator" at bounding box center [779, 241] width 321 height 26
click at [827, 204] on icon "Create link" at bounding box center [833, 203] width 15 height 15
click at [726, 318] on button "Save" at bounding box center [714, 322] width 41 height 26
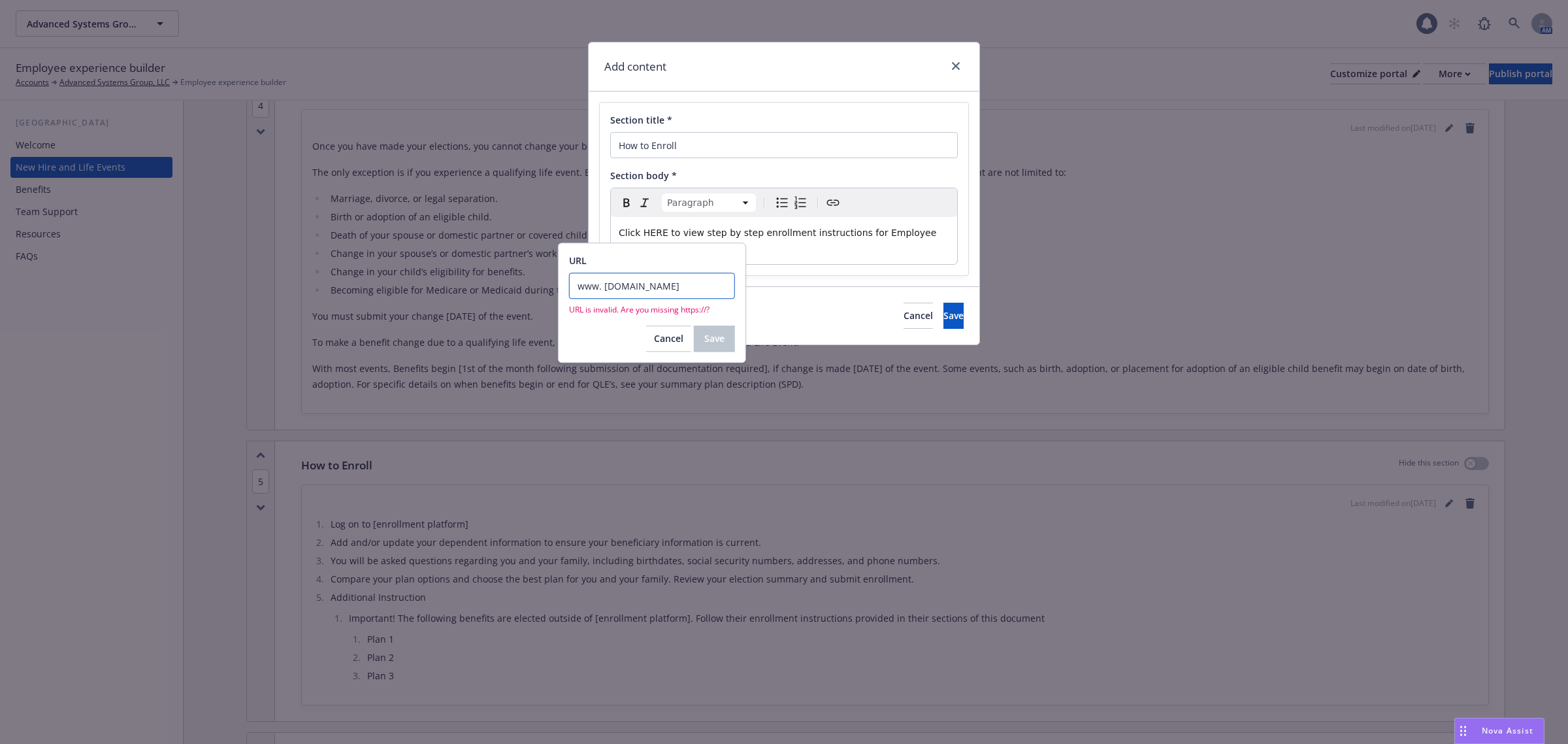
drag, startPoint x: 733, startPoint y: 282, endPoint x: 435, endPoint y: 293, distance: 298.2
click at [435, 293] on body "Advanced Systems Group, LLC Advanced Systems Group, LLC 1 AM Employee experienc…" at bounding box center [784, 372] width 1568 height 744
drag, startPoint x: 717, startPoint y: 285, endPoint x: 558, endPoint y: 282, distance: 159.0
click at [558, 282] on div "URL www. employeenavigator.com URL is invalid. Are you missing https://? Cancel…" at bounding box center [652, 302] width 188 height 120
paste input "https://online.flippingbook.com/view/223752192/"
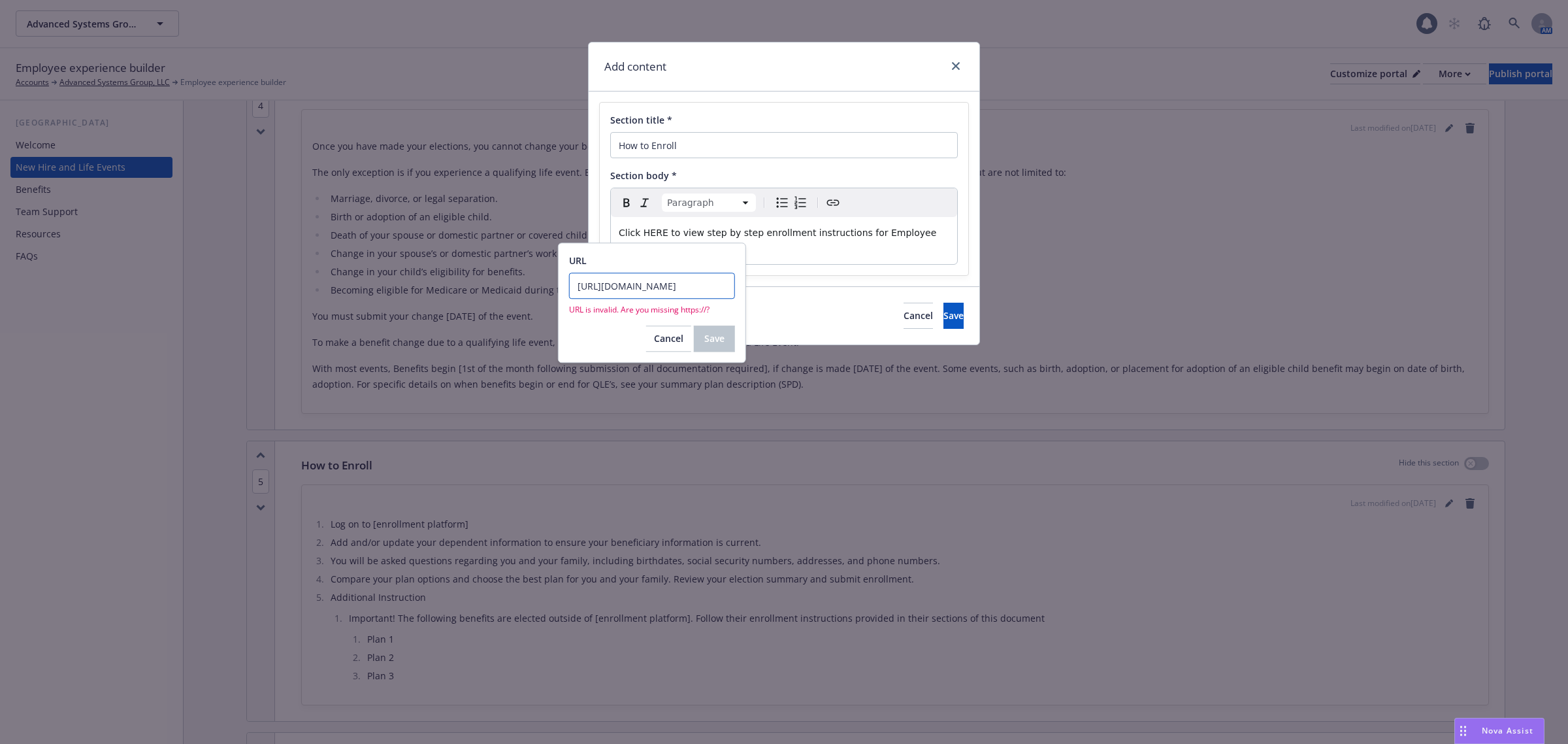
scroll to position [0, 61]
type input "https://online.flippingbook.com/view/223752192/"
click at [700, 322] on button "Save" at bounding box center [714, 322] width 41 height 26
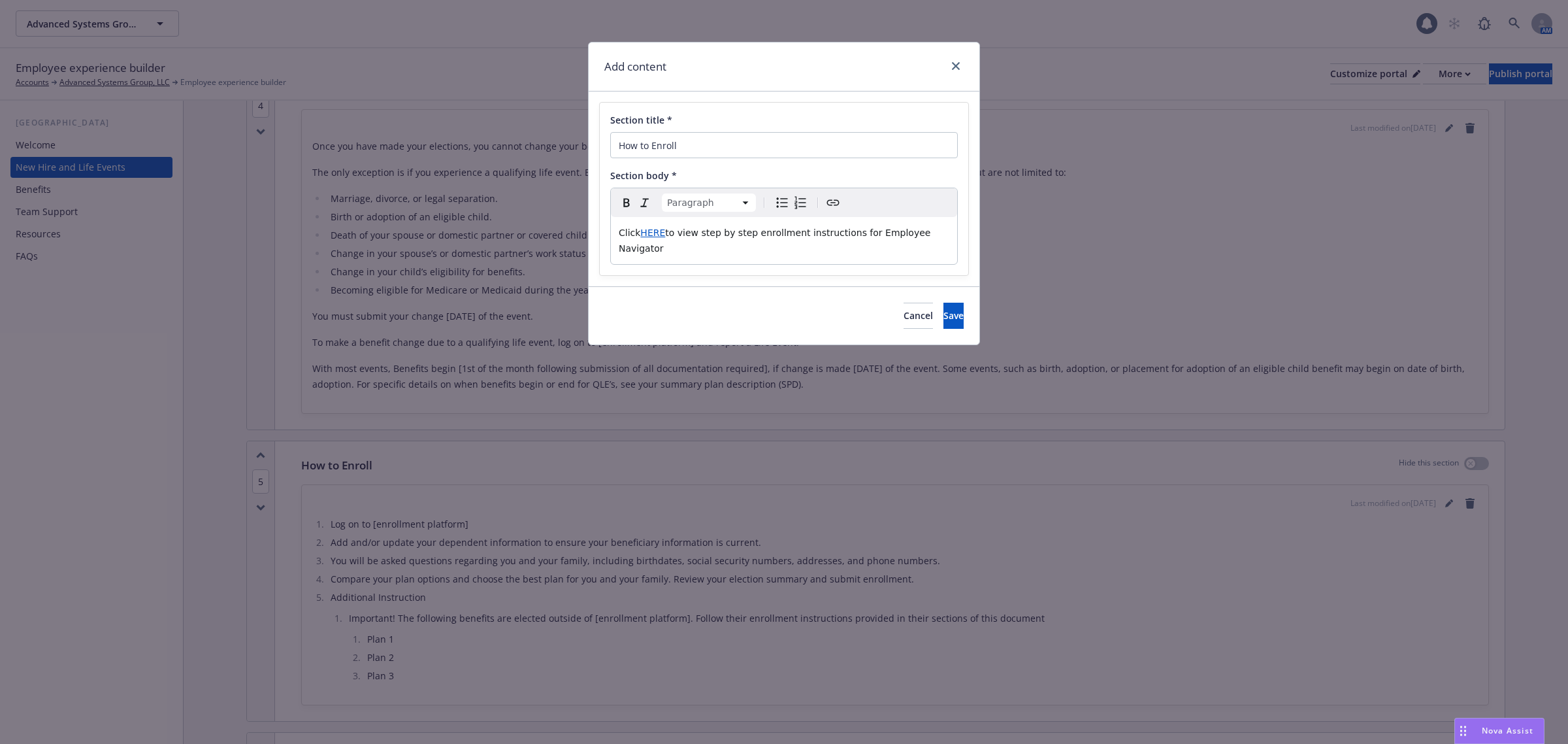
click at [841, 244] on div "Click HERE to view step by step enrollment instructions for Employee Navigator" at bounding box center [783, 241] width 346 height 47
click at [943, 309] on span "Save" at bounding box center [953, 315] width 21 height 12
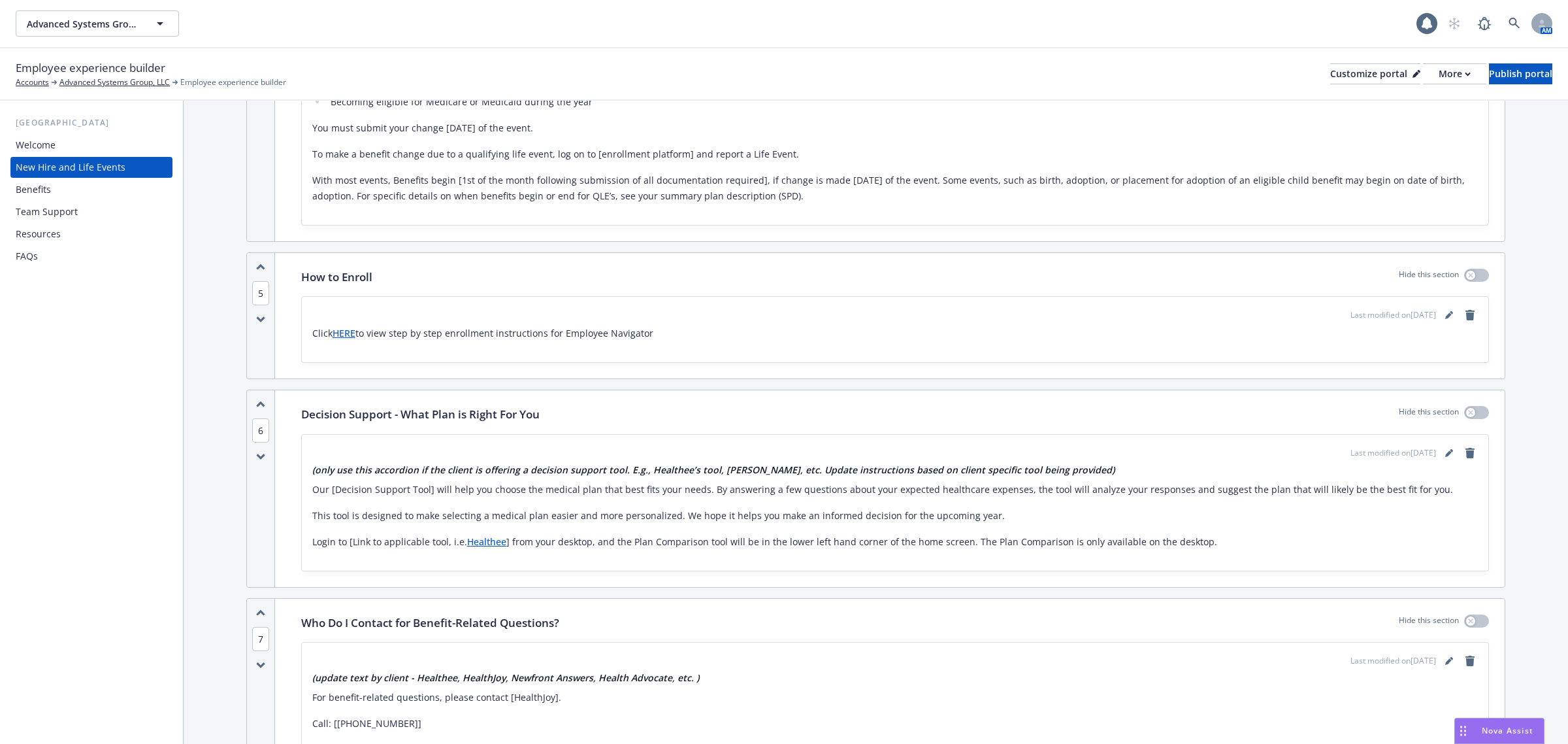
scroll to position [1716, 0]
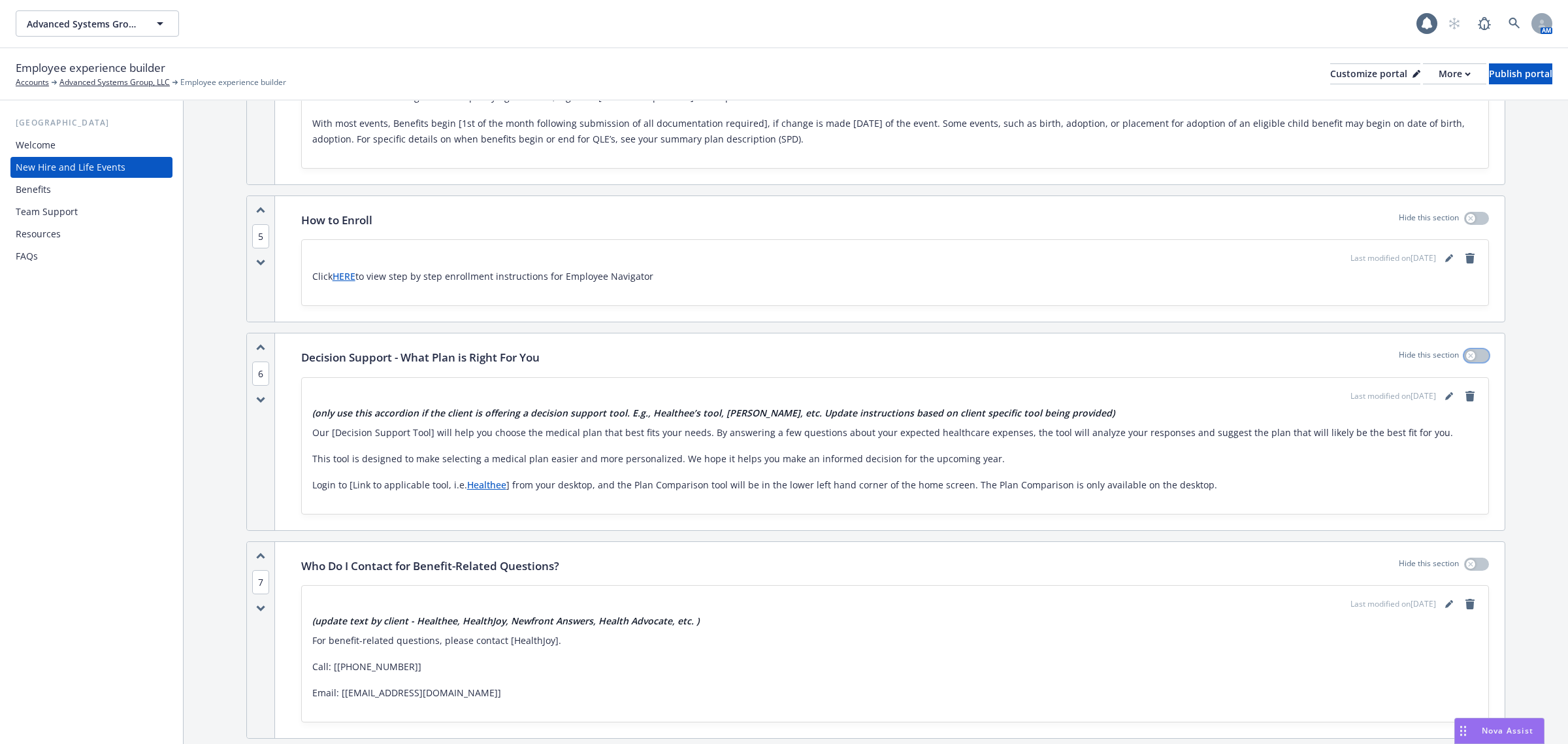
click at [1466, 351] on div "button" at bounding box center [1470, 356] width 9 height 9
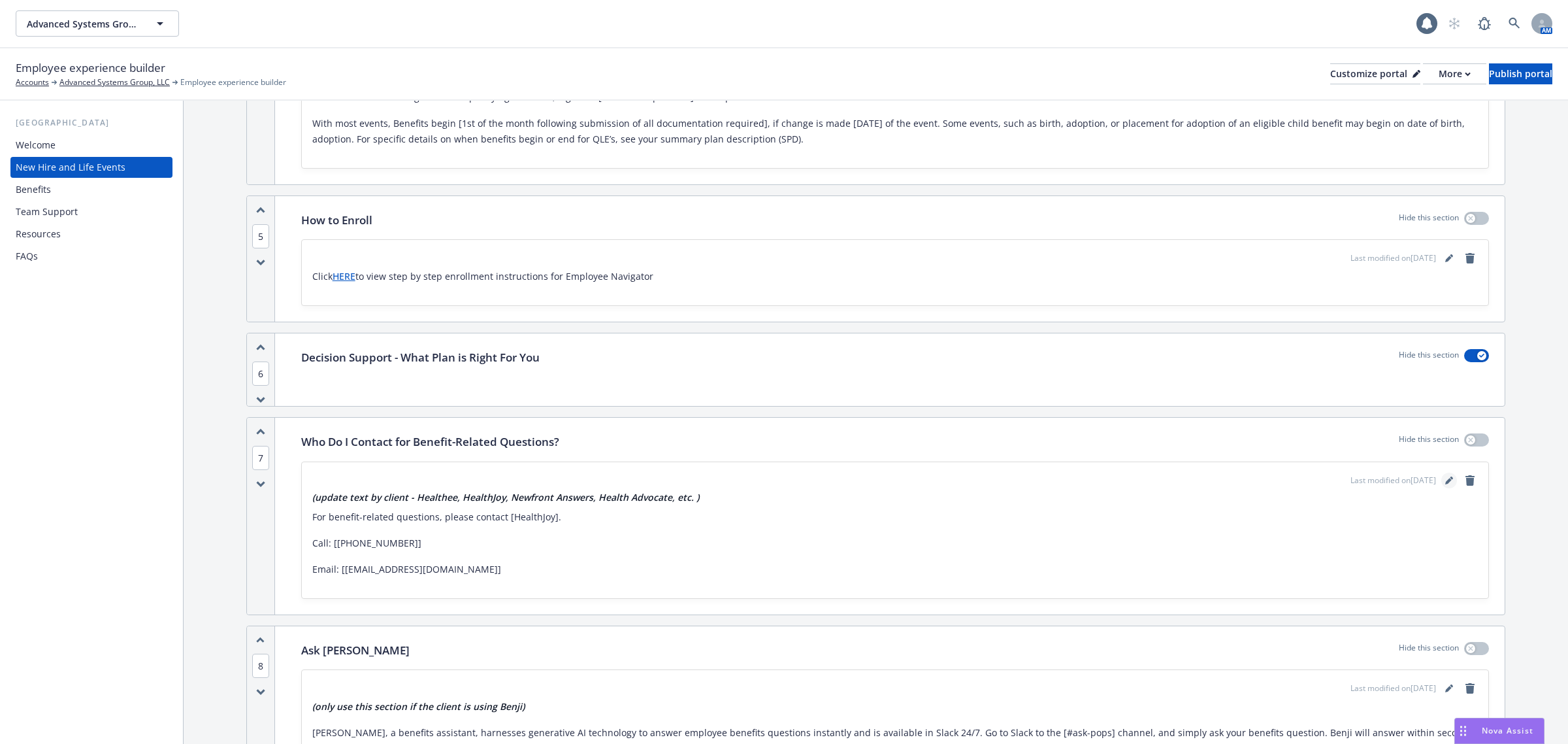
click at [1441, 473] on link "editPencil" at bounding box center [1449, 480] width 15 height 15
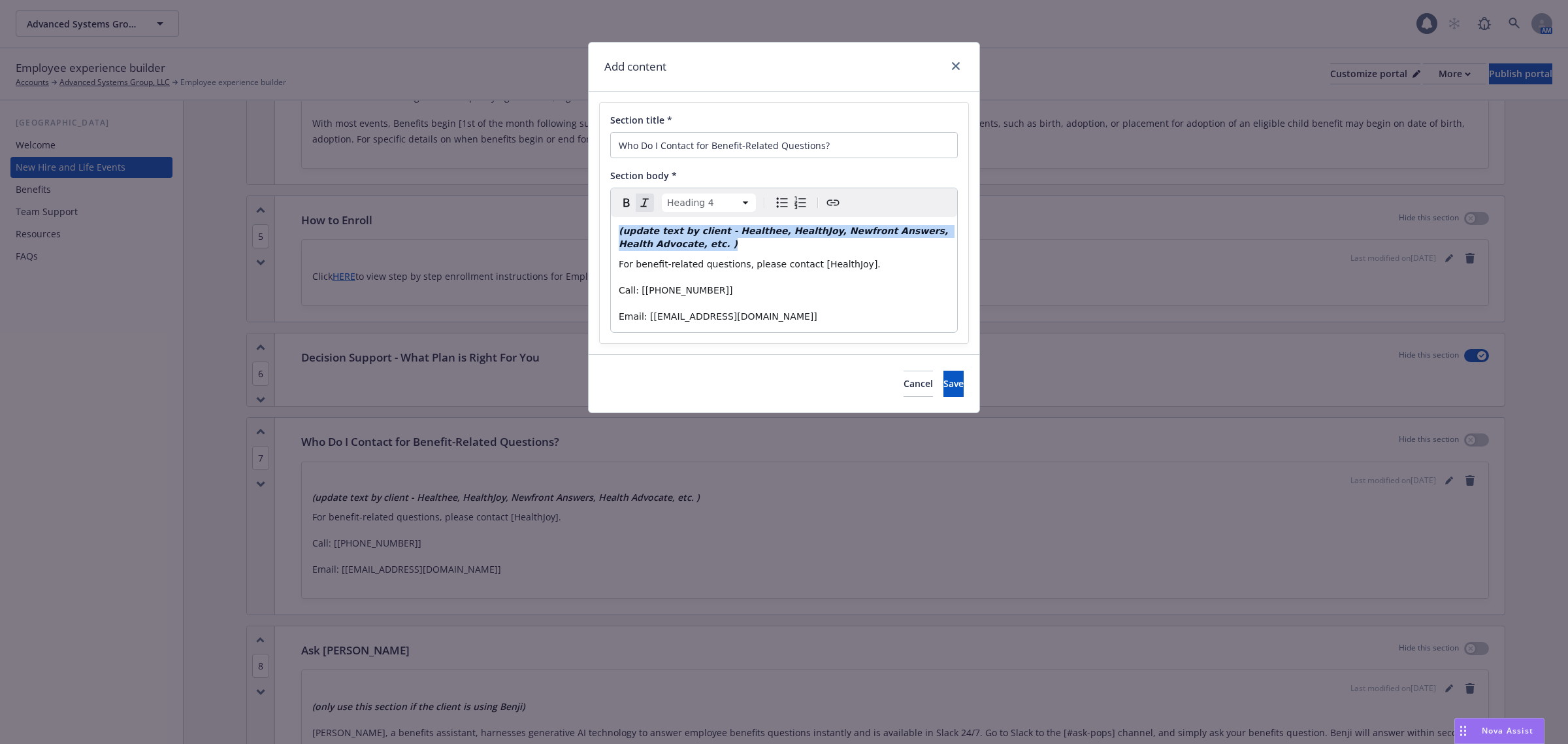
drag, startPoint x: 909, startPoint y: 241, endPoint x: 557, endPoint y: 216, distance: 352.9
click at [557, 216] on div "Add content Section title * Who Do I Contact for Benefit-Related Questions? Sec…" at bounding box center [784, 372] width 1568 height 744
select select "paragraph"
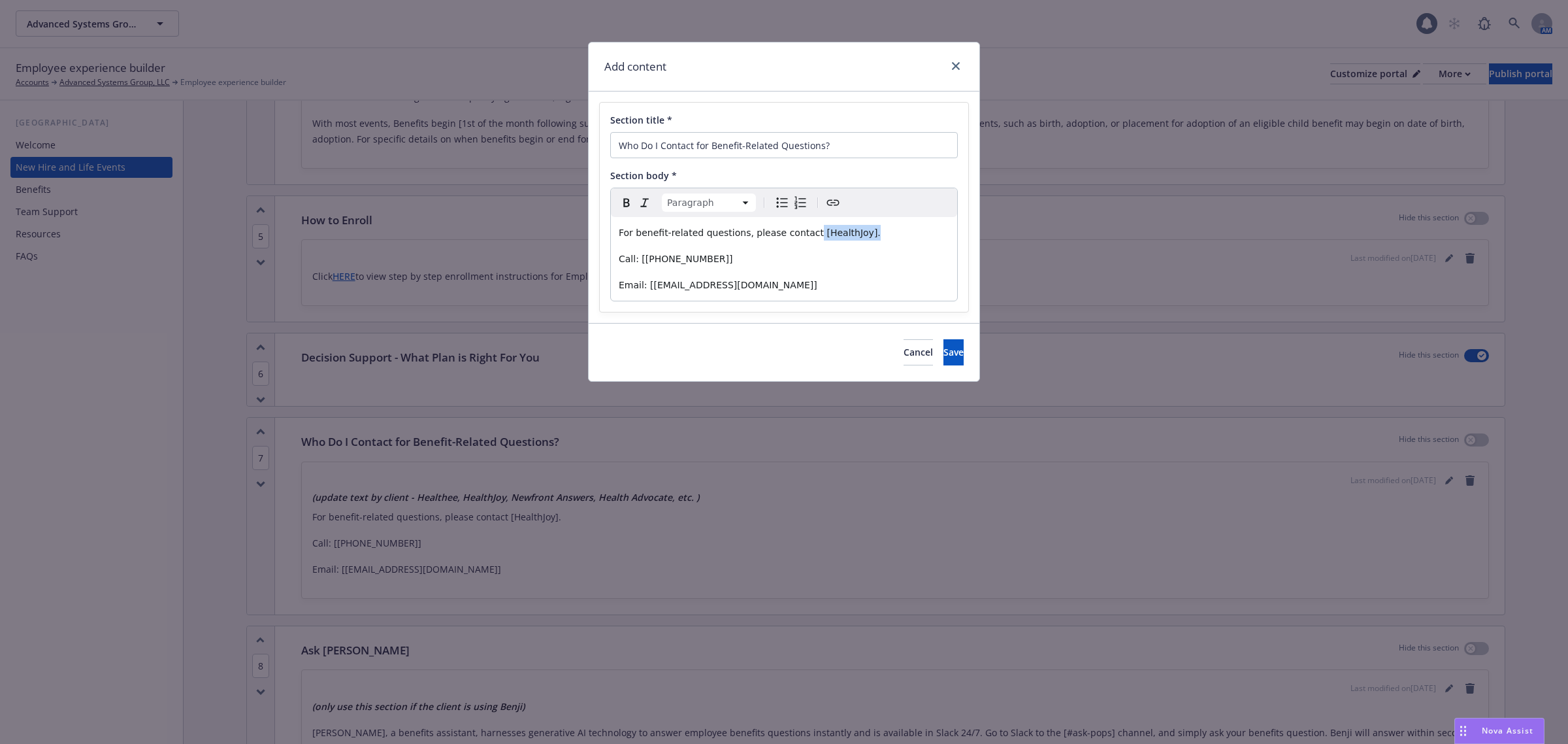
drag, startPoint x: 870, startPoint y: 229, endPoint x: 799, endPoint y: 229, distance: 71.0
click at [799, 229] on p "For benefit-related questions, please contact [HealthJoy]." at bounding box center [783, 233] width 331 height 15
drag, startPoint x: 717, startPoint y: 257, endPoint x: 637, endPoint y: 259, distance: 80.0
click at [637, 259] on p "Call: [877-500-3212]" at bounding box center [783, 259] width 331 height 15
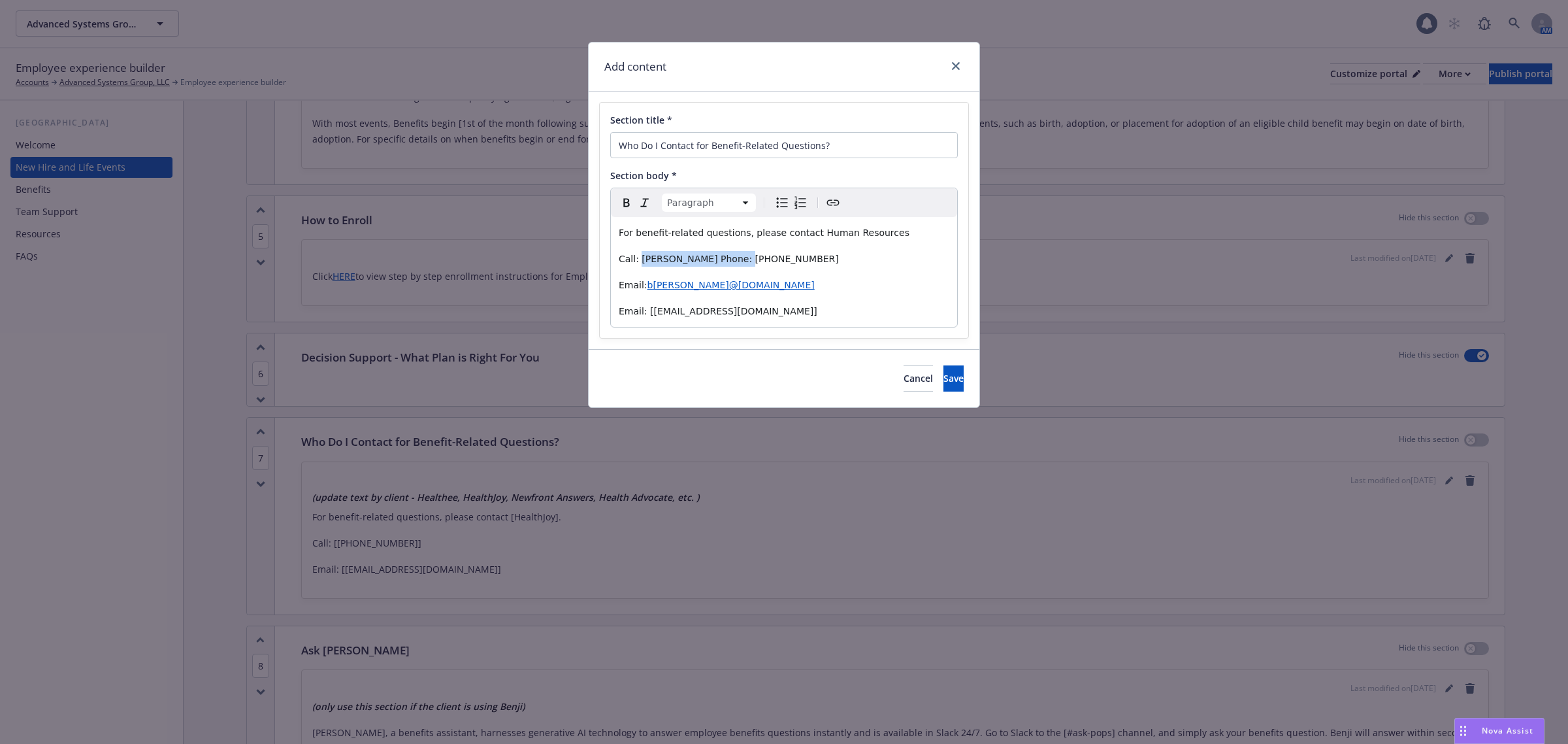
drag, startPoint x: 730, startPoint y: 260, endPoint x: 639, endPoint y: 261, distance: 91.0
click at [639, 261] on span "Call: Barbara Parsons Phone: 530-559-3896​" at bounding box center [728, 259] width 220 height 10
drag, startPoint x: 781, startPoint y: 308, endPoint x: 602, endPoint y: 313, distance: 179.1
click at [602, 313] on div "Section title * Who Do I Contact for Benefit-Related Questions? Section body * …" at bounding box center [783, 220] width 368 height 235
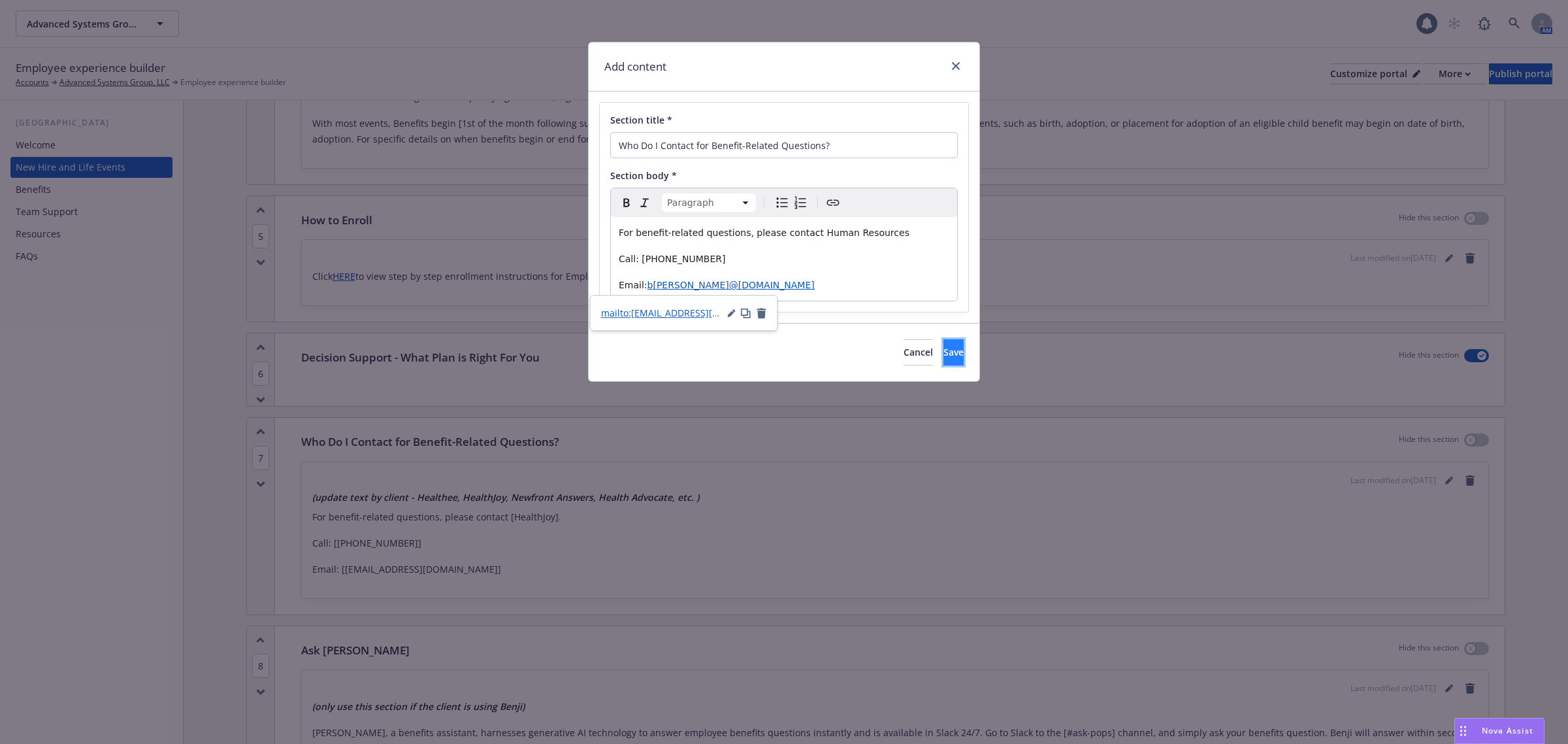
click at [943, 361] on button "Save" at bounding box center [953, 352] width 21 height 26
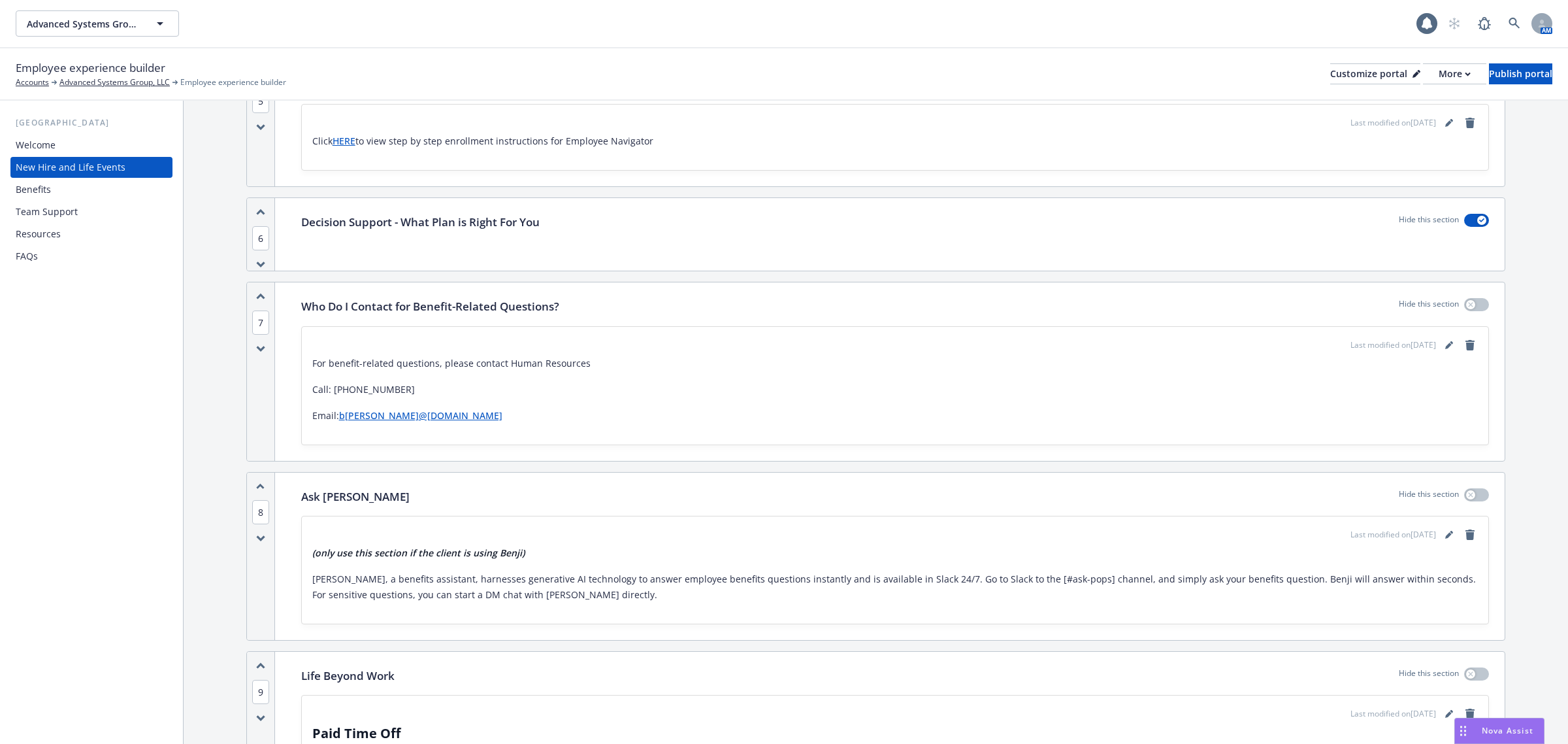
scroll to position [1879, 0]
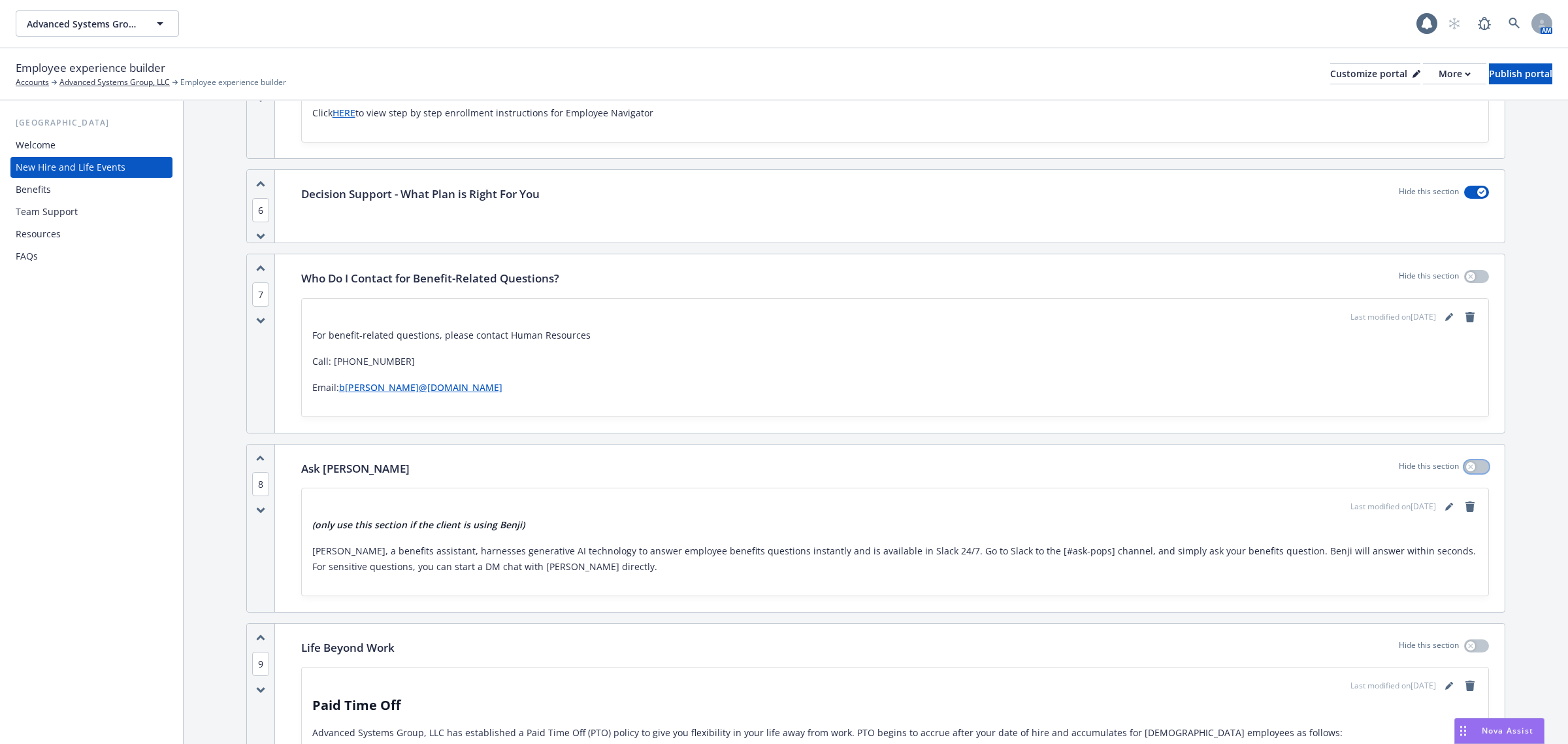
click at [1470, 460] on button "button" at bounding box center [1476, 467] width 25 height 13
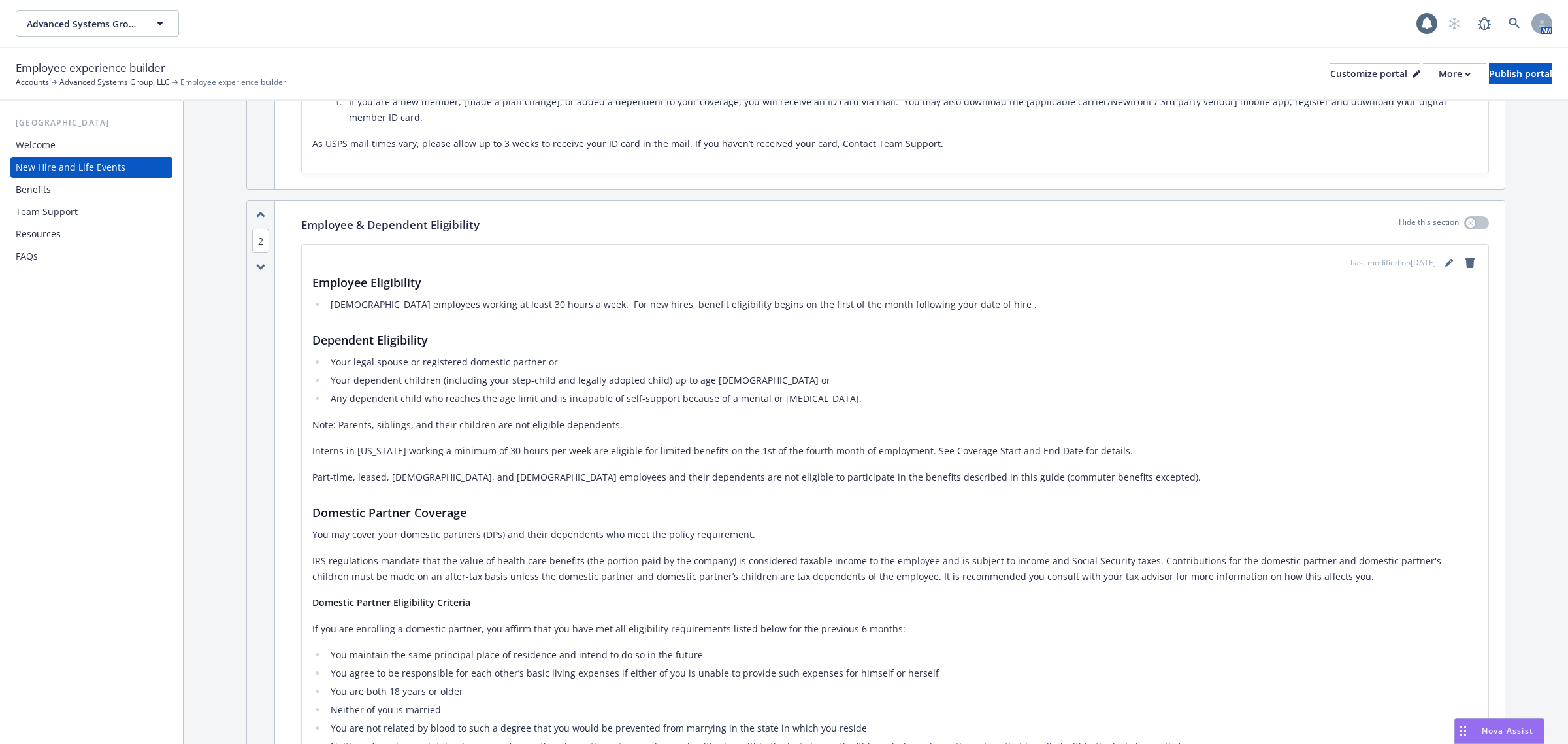
scroll to position [406, 0]
